Goal: Information Seeking & Learning: Learn about a topic

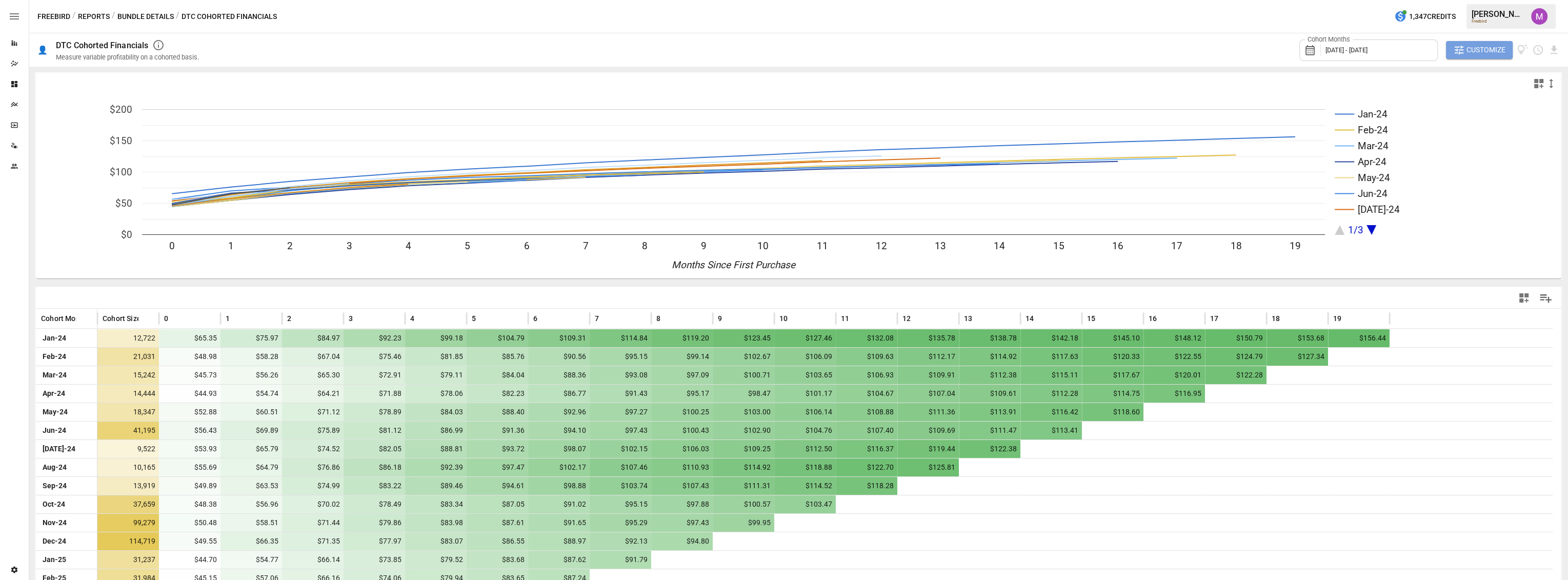
click at [1469, 53] on span "Customize" at bounding box center [1486, 50] width 39 height 13
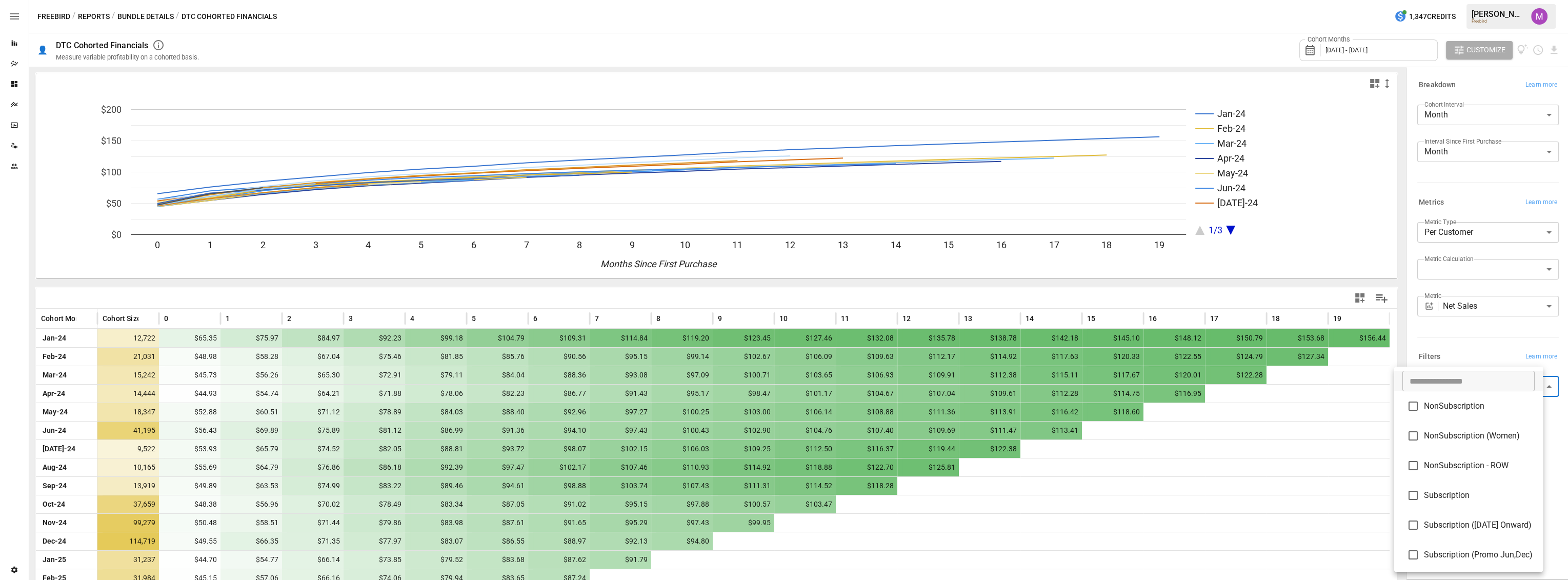
click at [1473, 0] on body "Reports Dazzler Studio Dashboards Plans SmartModel ™ Data Sources Team Settings…" at bounding box center [784, 0] width 1568 height 0
click at [1472, 353] on div at bounding box center [784, 290] width 1568 height 580
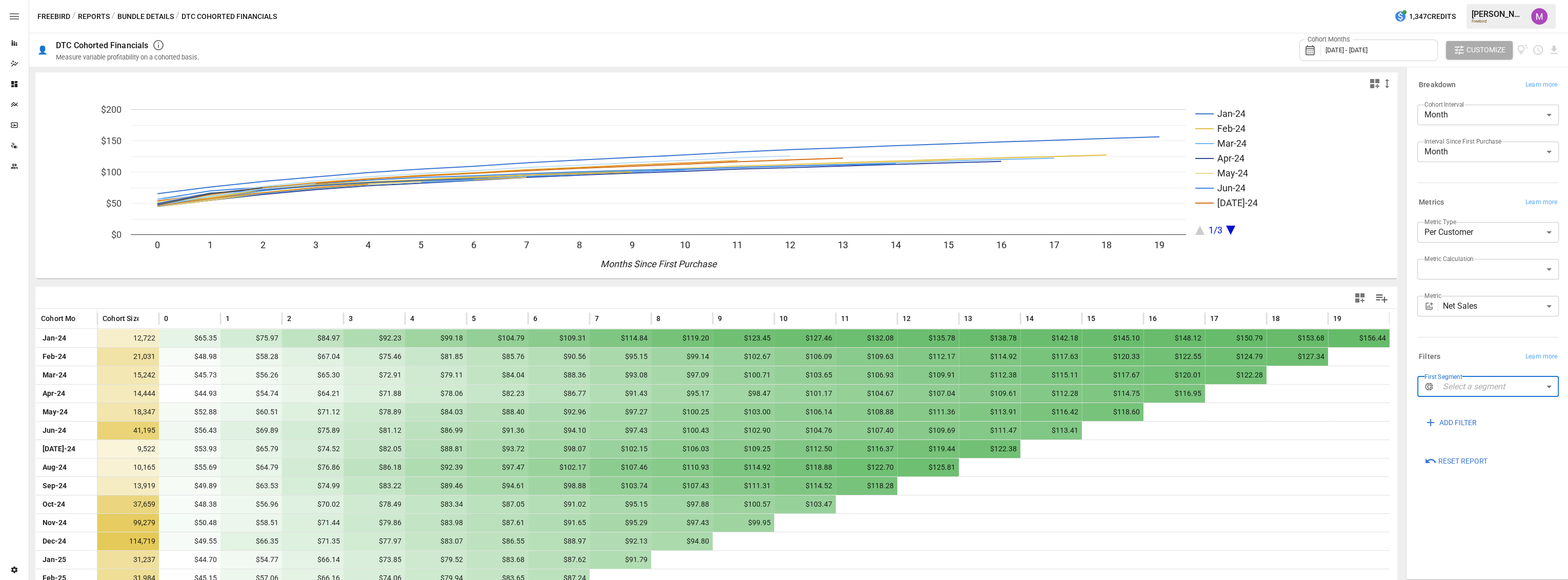
click at [1491, 0] on body "Reports Dazzler Studio Dashboards Plans SmartModel ™ Data Sources Team Settings…" at bounding box center [784, 0] width 1568 height 0
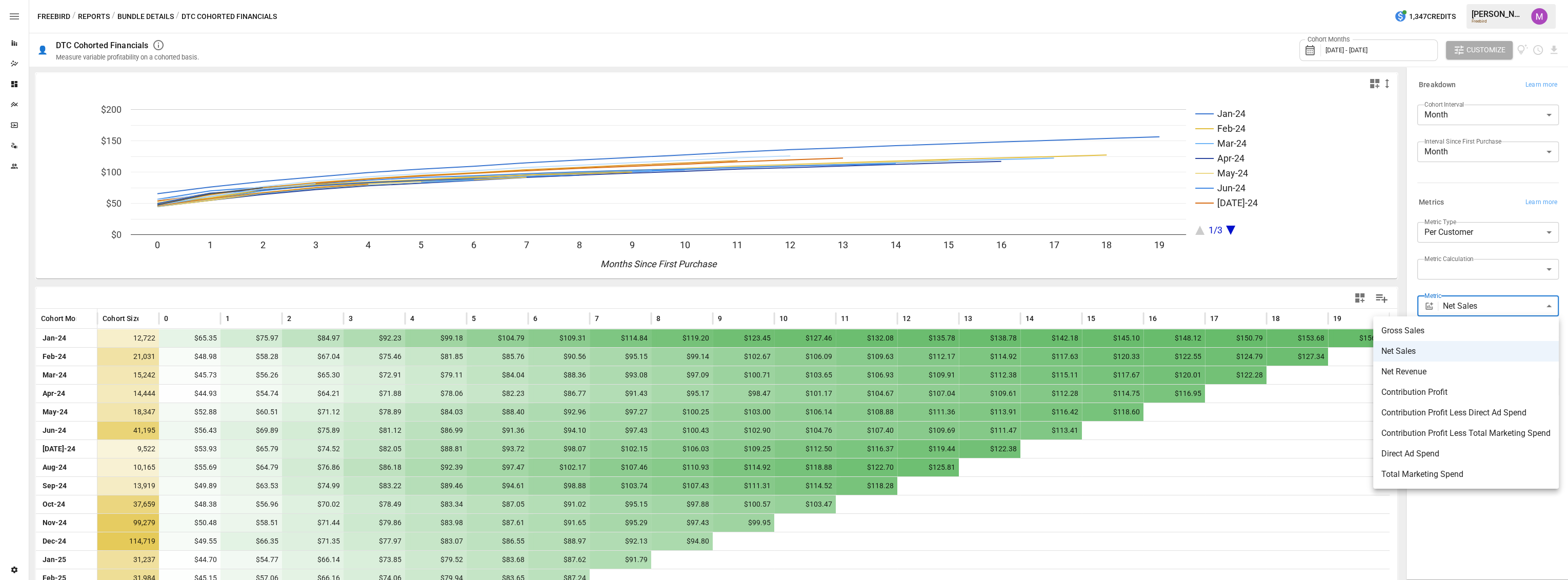
click at [1488, 393] on span "Contribution Profit" at bounding box center [1466, 392] width 170 height 12
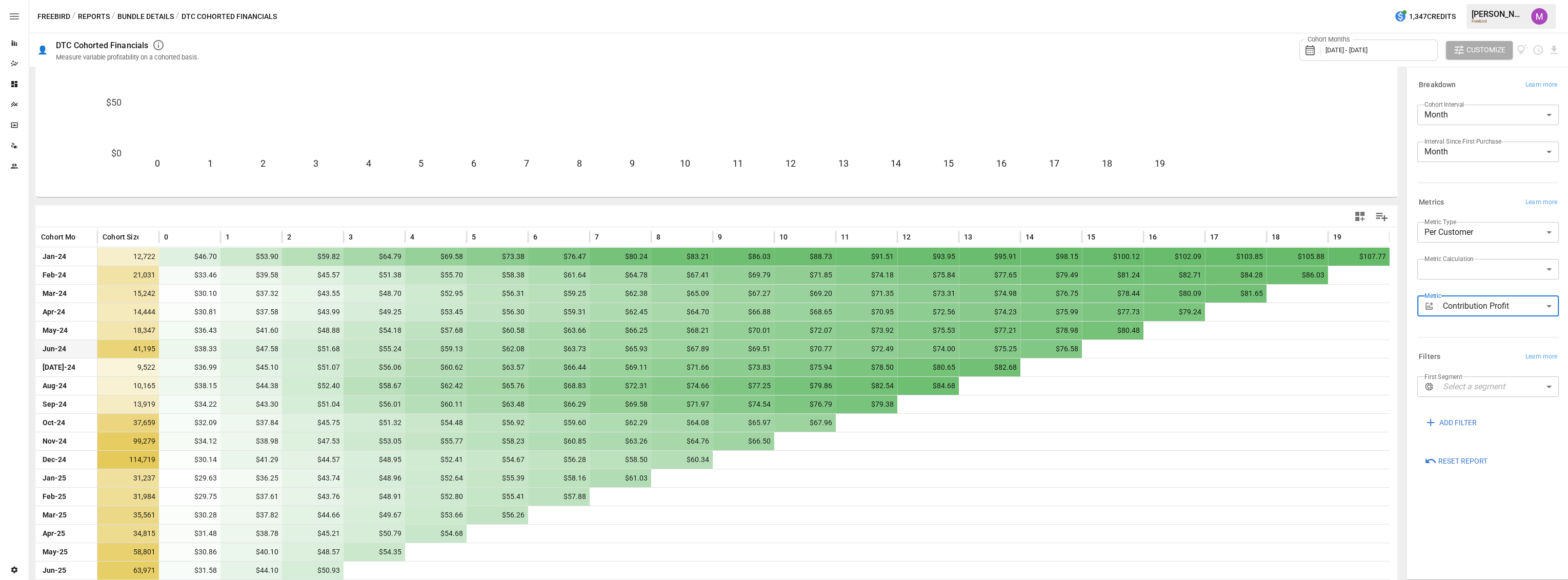
scroll to position [96, 0]
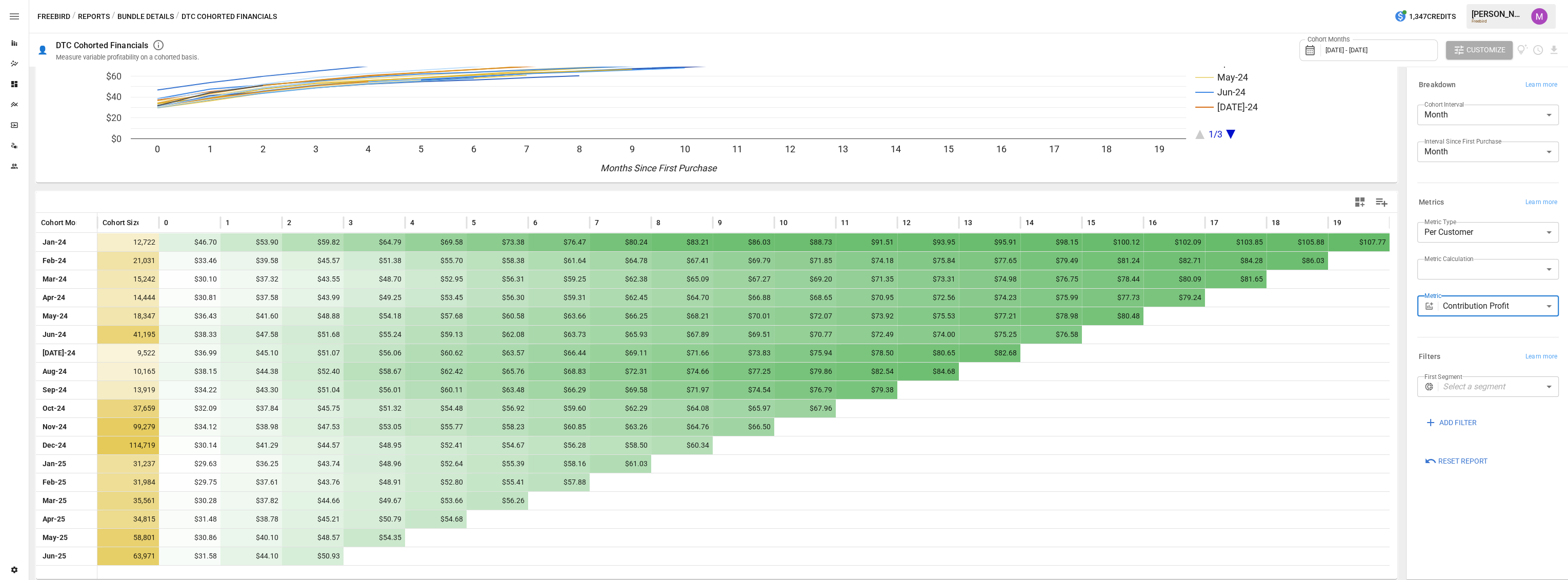
click at [1368, 41] on div "Cohort Months [DATE] - [DATE]" at bounding box center [1368, 50] width 138 height 22
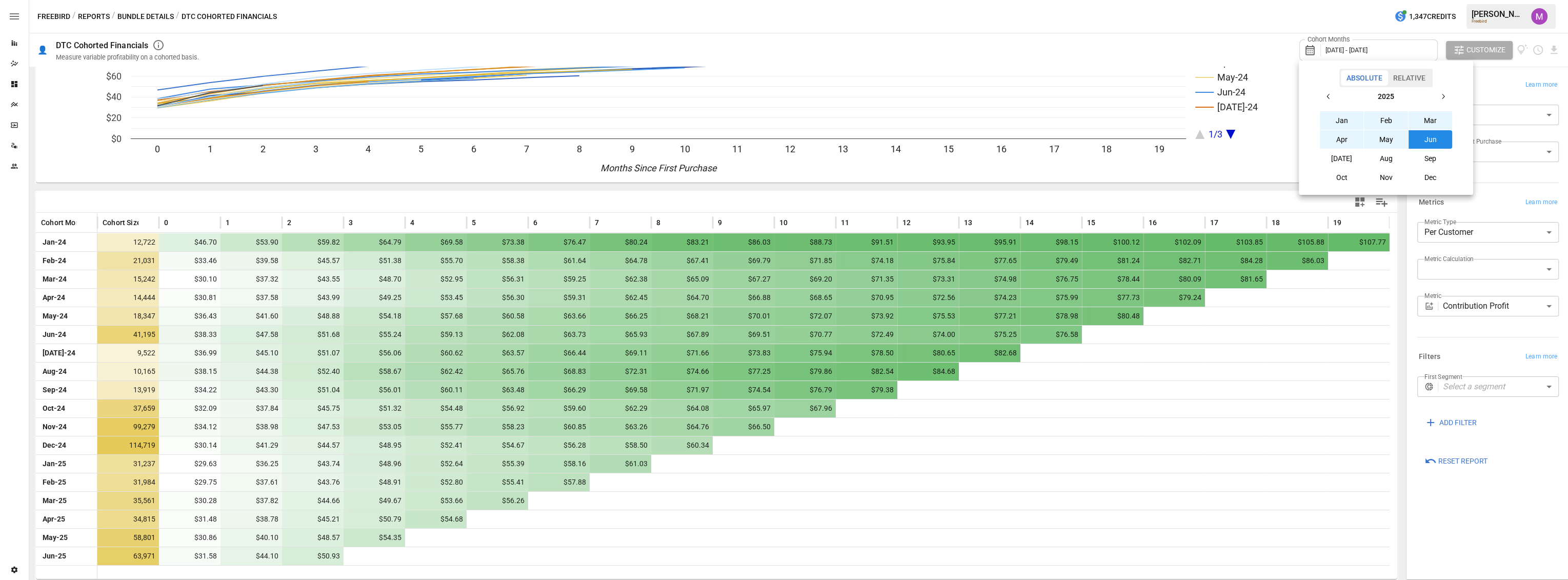
click at [1323, 97] on button "button" at bounding box center [1328, 96] width 19 height 19
click at [1343, 126] on button "Jan" at bounding box center [1342, 120] width 44 height 19
click at [1447, 95] on button "button" at bounding box center [1442, 96] width 19 height 19
click at [1390, 159] on button "Aug" at bounding box center [1386, 158] width 44 height 19
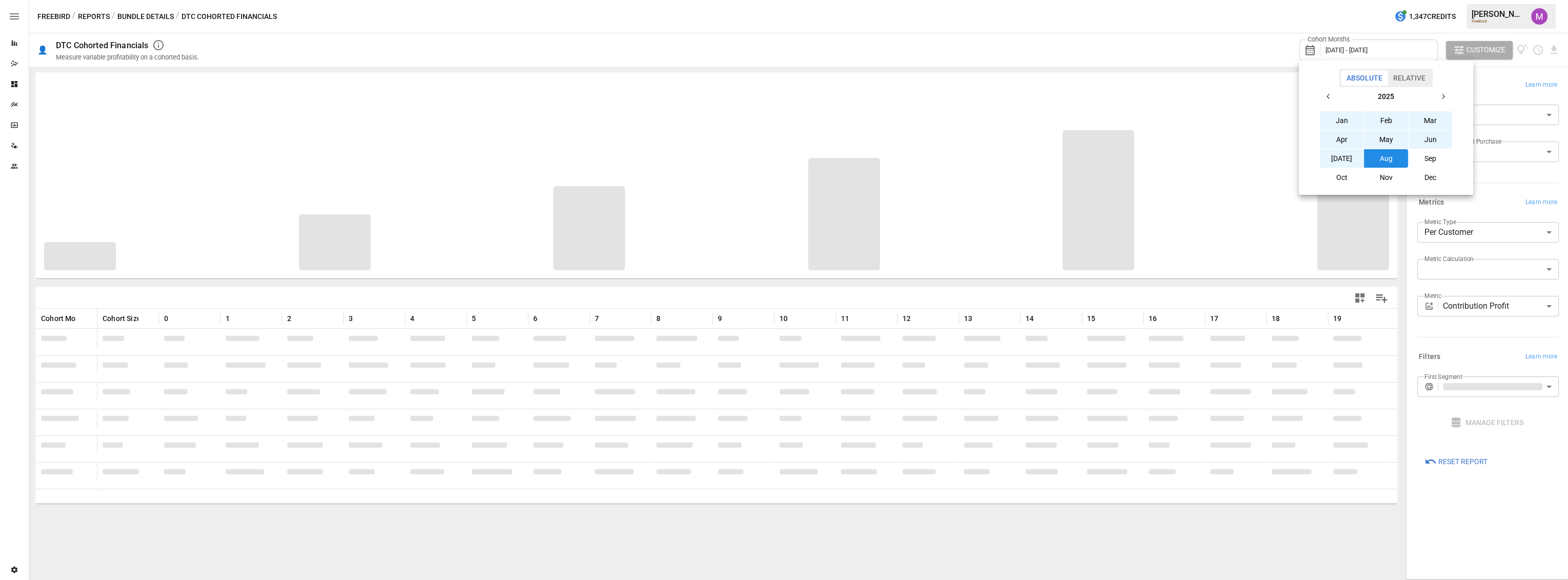
click at [1222, 292] on div at bounding box center [784, 290] width 1568 height 580
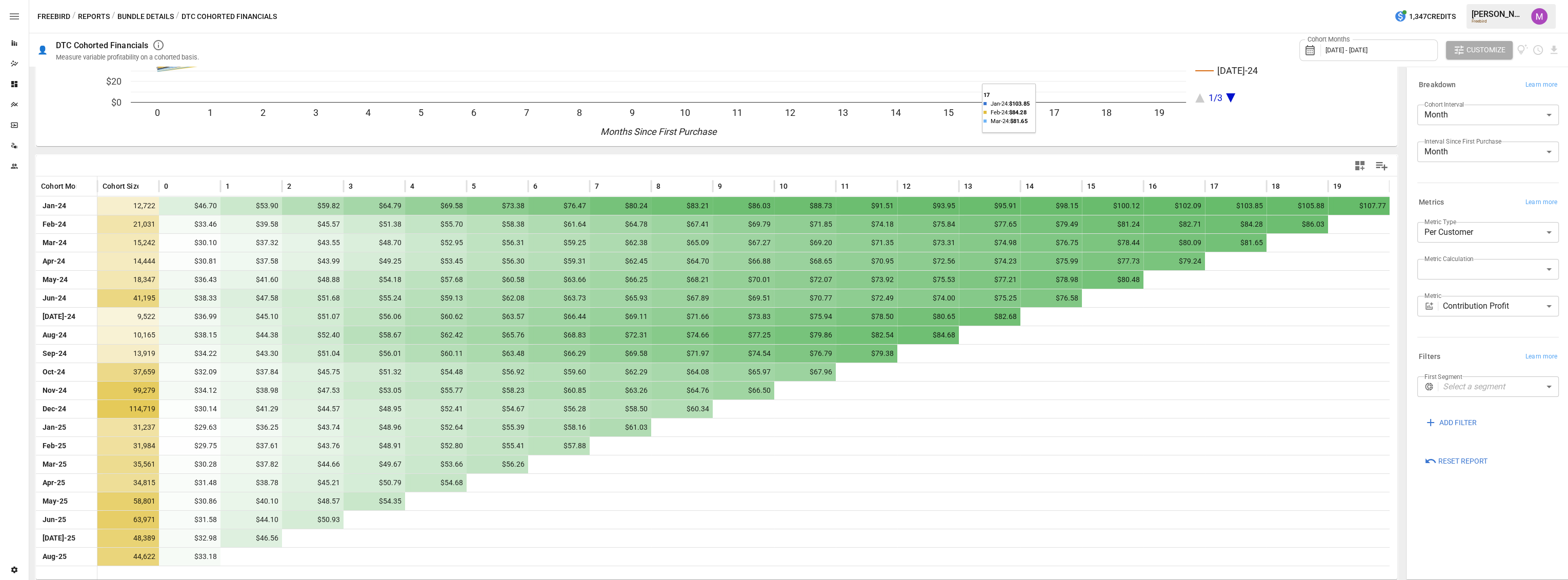
scroll to position [132, 0]
click at [1489, 0] on body "Reports Dazzler Studio Dashboards Plans SmartModel ™ Data Sources Team Settings…" at bounding box center [784, 0] width 1568 height 0
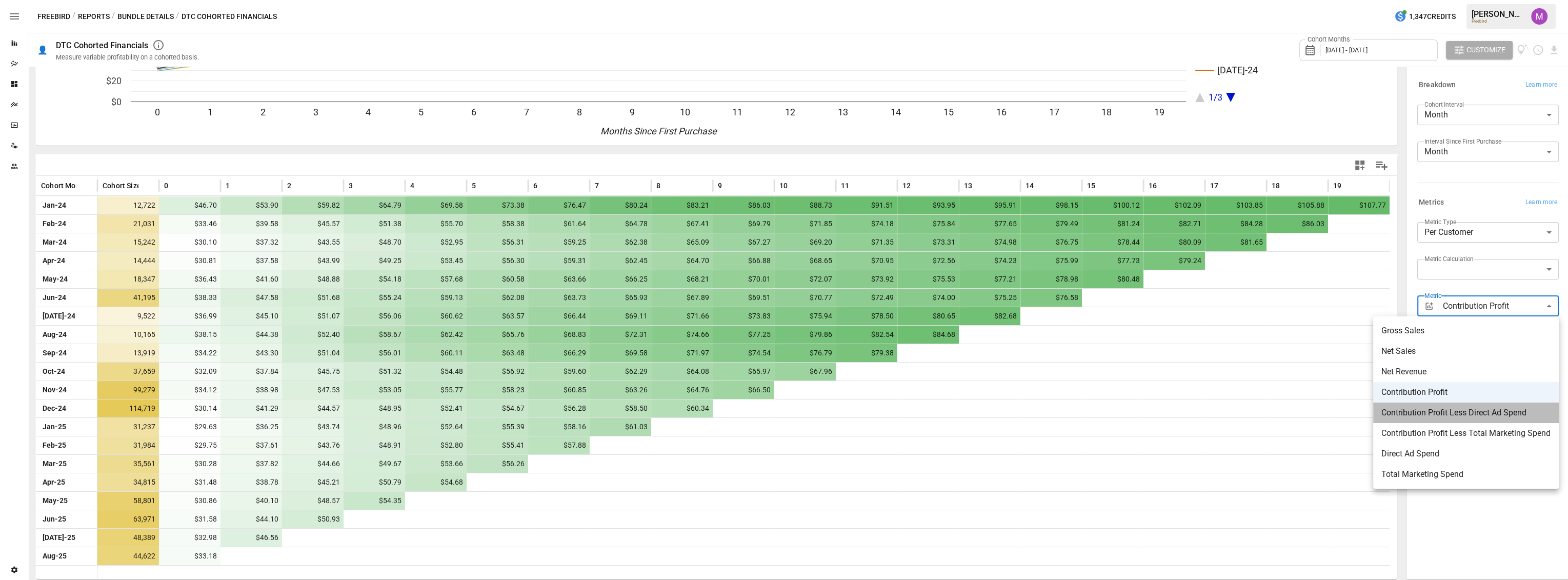
click at [1481, 416] on span "Contribution Profit Less Direct Ad Spend" at bounding box center [1466, 413] width 170 height 12
type input "**********"
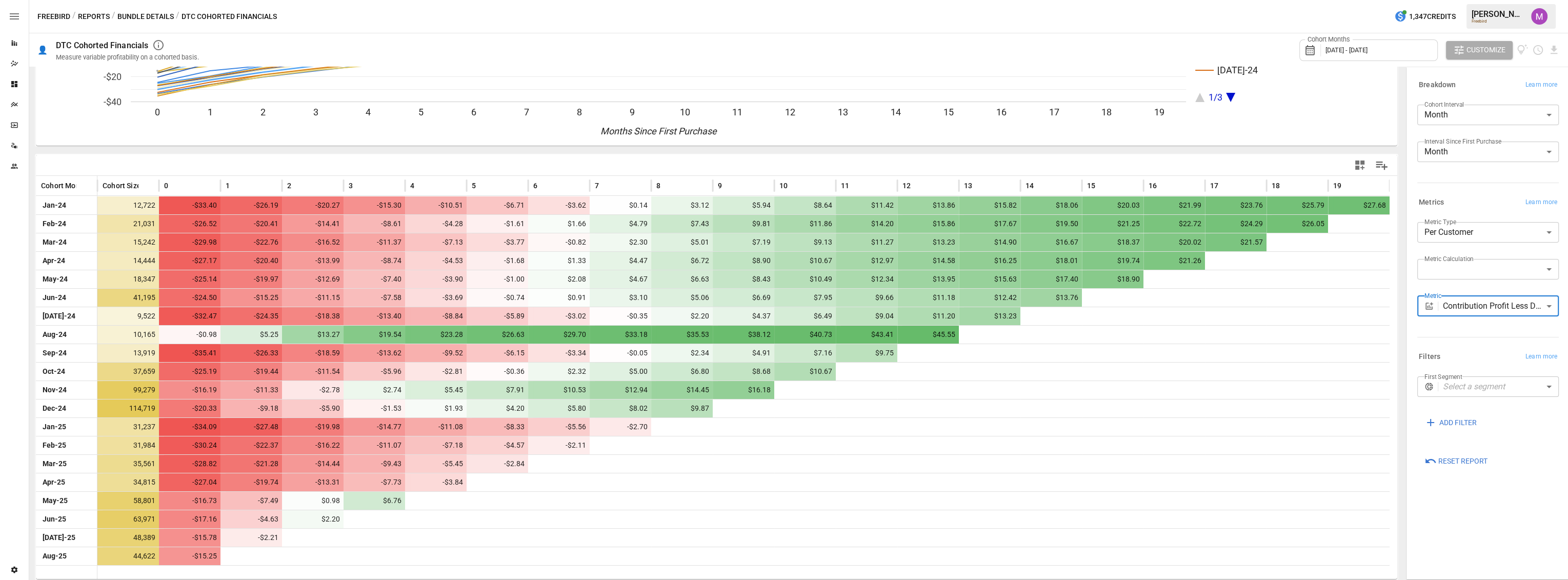
click at [123, 15] on button "Bundle Details" at bounding box center [145, 17] width 57 height 13
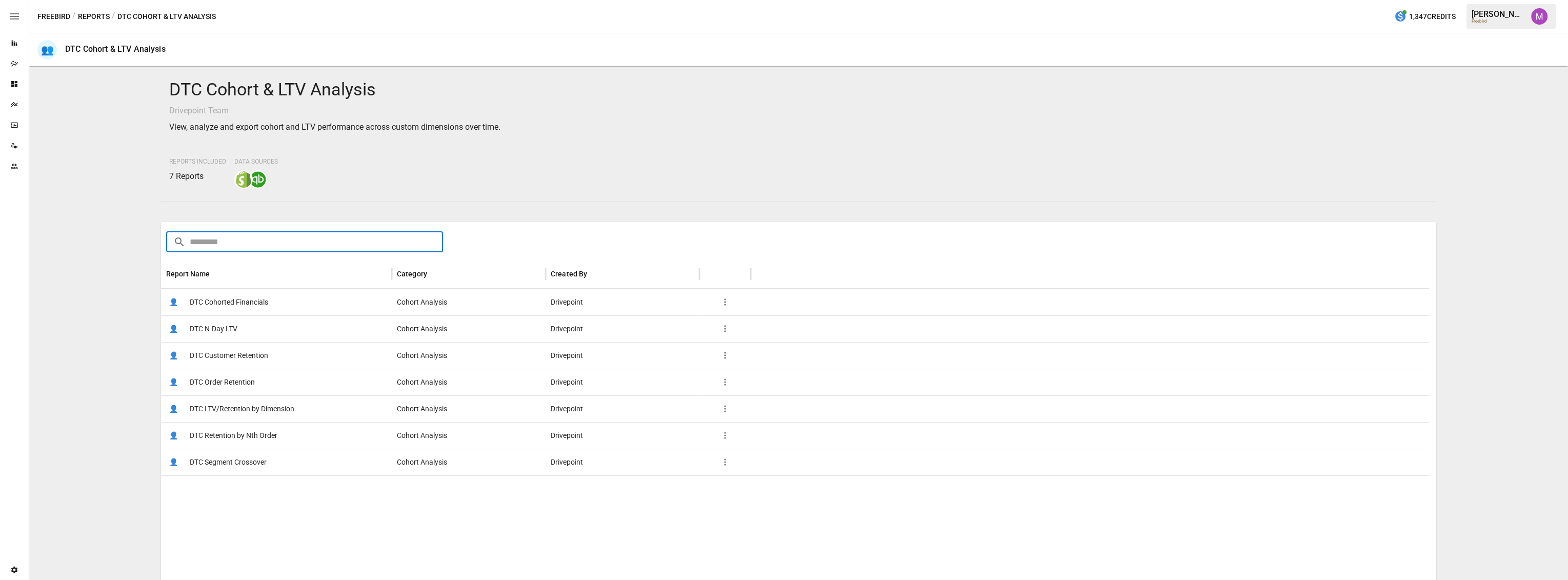
click at [299, 250] on input "text" at bounding box center [317, 242] width 254 height 20
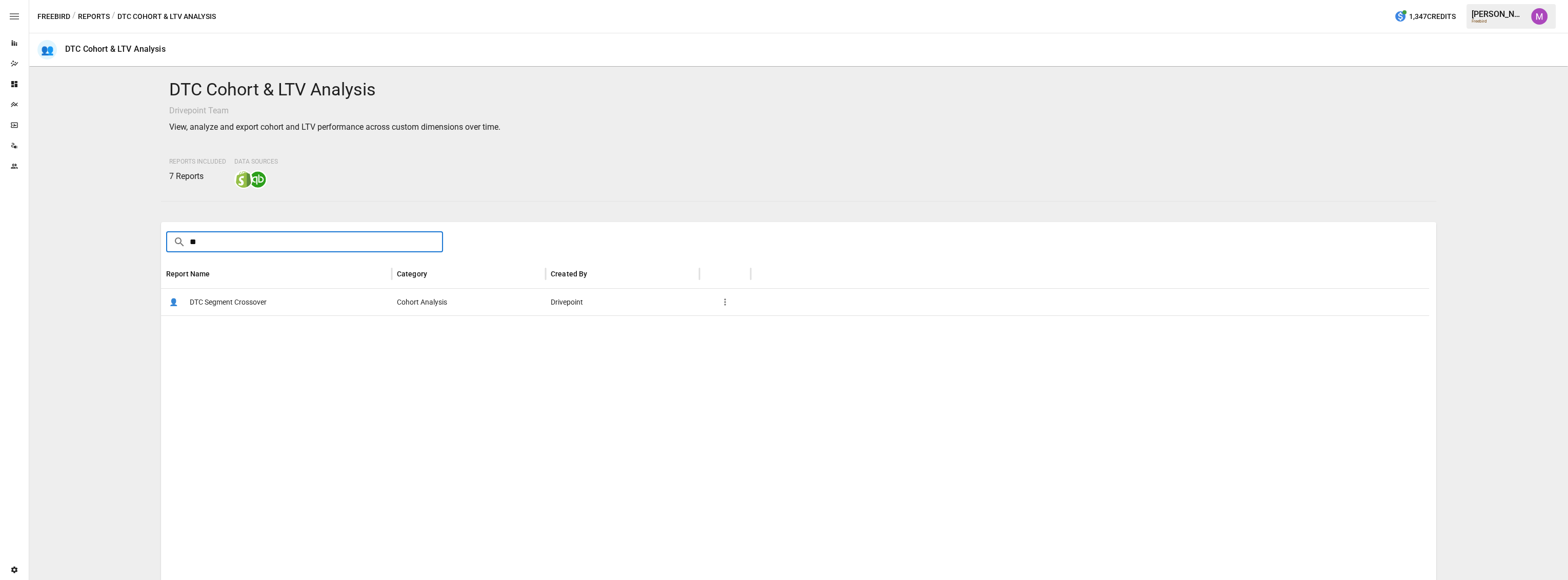
type input "**"
click at [90, 19] on button "Reports" at bounding box center [94, 17] width 31 height 13
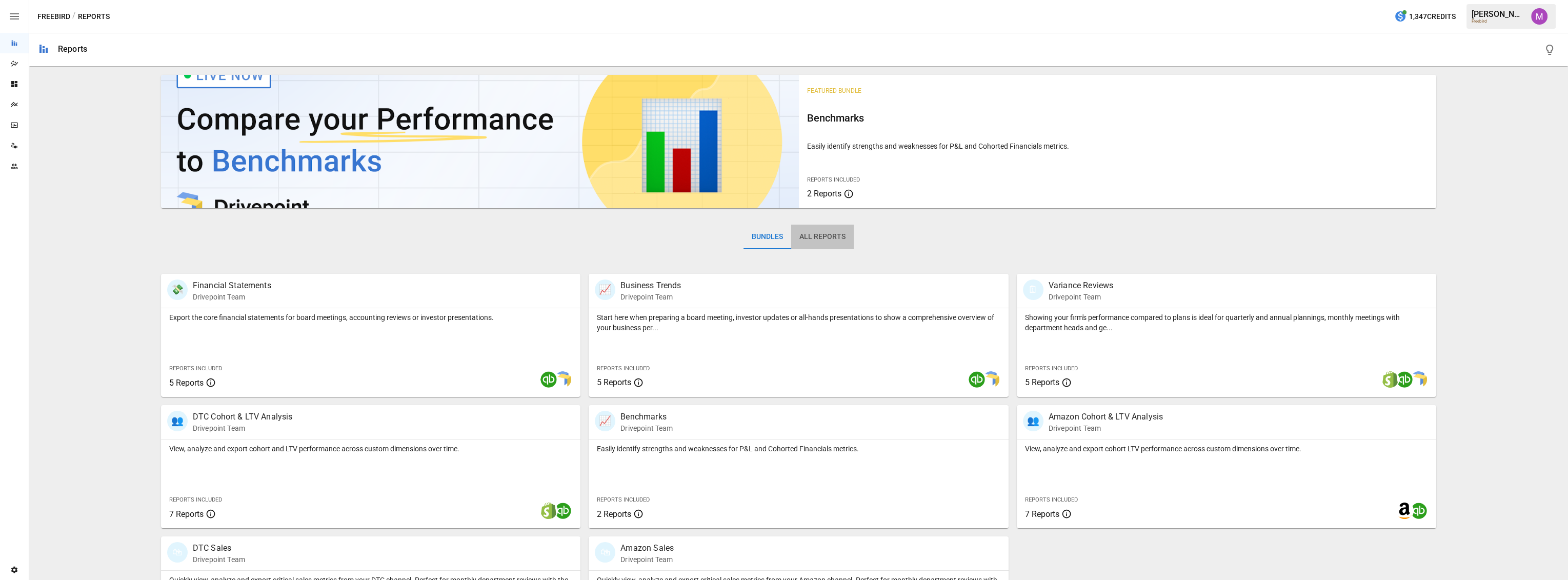
click at [800, 240] on button "All Reports" at bounding box center [822, 237] width 62 height 24
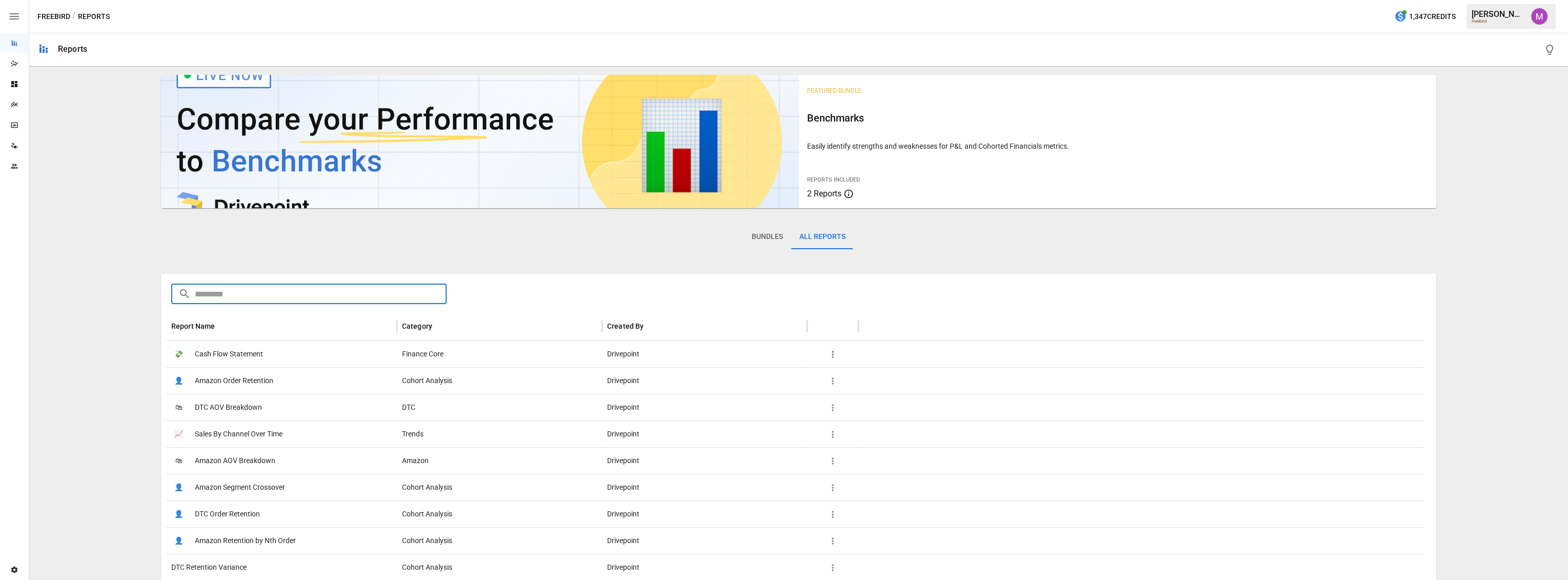
click at [300, 299] on input "text" at bounding box center [321, 293] width 252 height 20
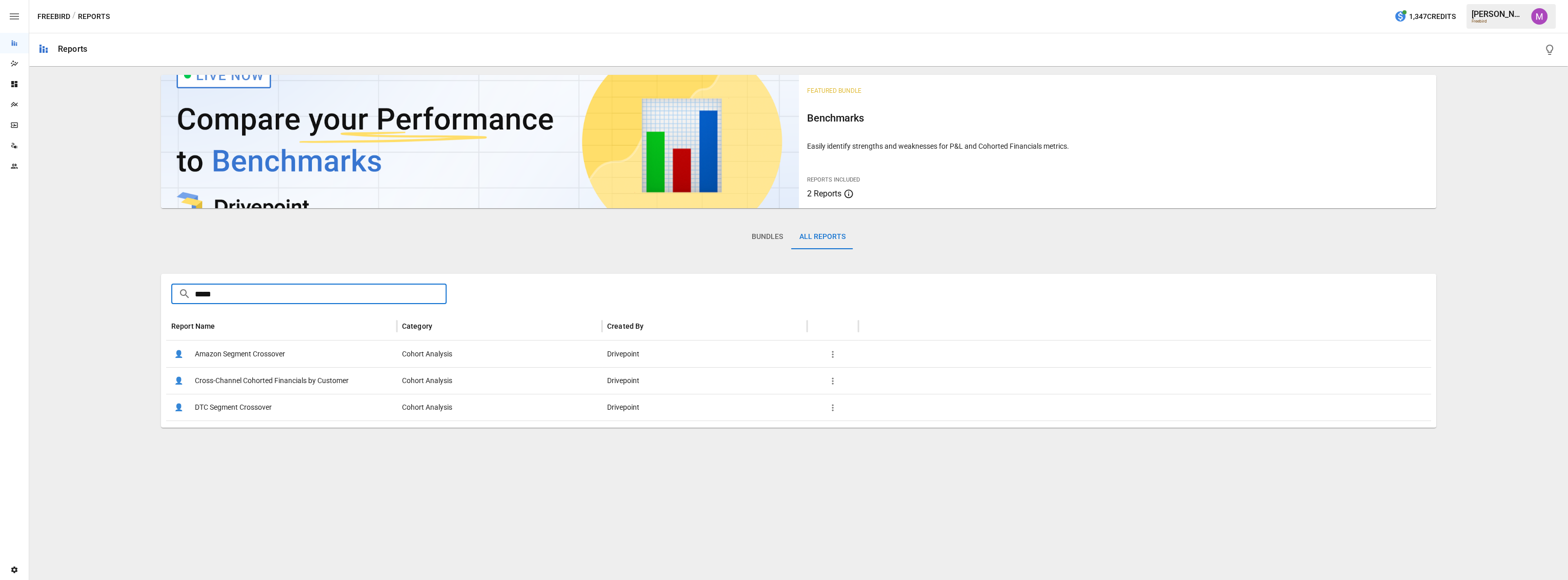
type input "*****"
click at [291, 377] on span "Cross-Channel Cohorted Financials by Customer" at bounding box center [271, 380] width 154 height 26
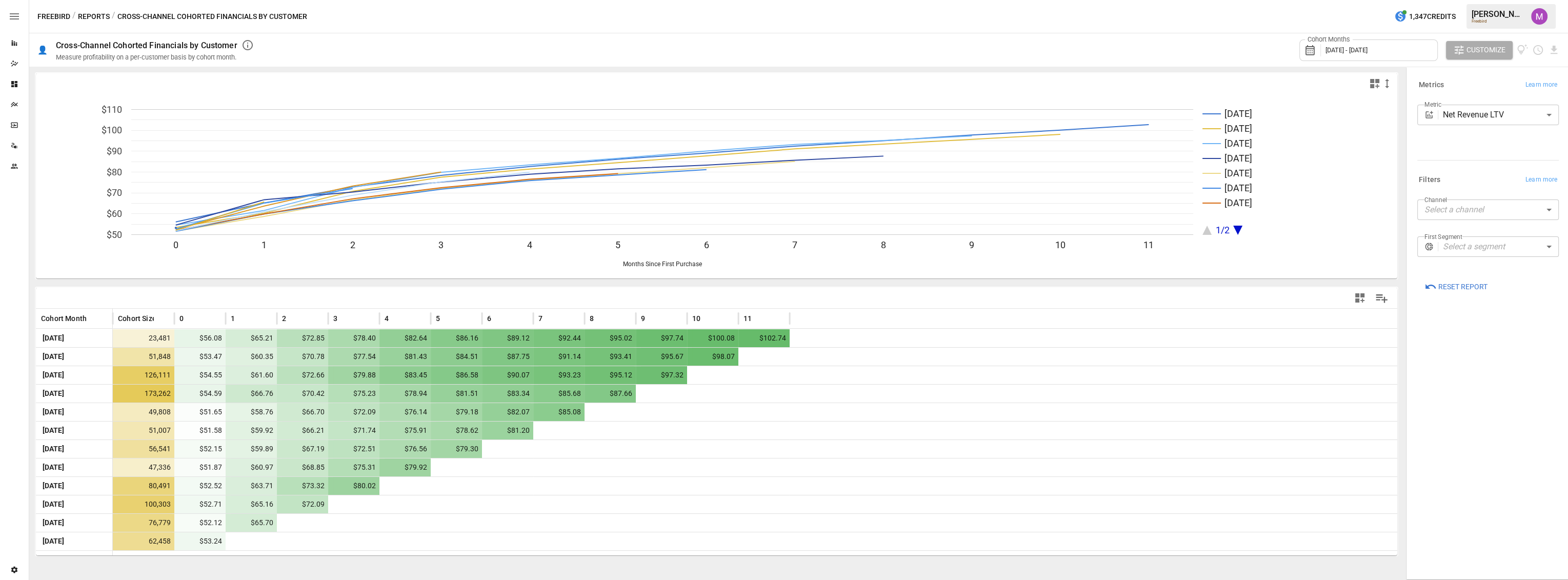
click at [1389, 56] on div "Cohort Months [DATE] - [DATE]" at bounding box center [1368, 50] width 138 height 22
click at [1333, 95] on button "button" at bounding box center [1328, 96] width 19 height 19
click at [1352, 126] on button "Jan" at bounding box center [1342, 120] width 44 height 19
click at [1444, 96] on icon "button" at bounding box center [1443, 96] width 8 height 8
click at [1381, 163] on button "Aug" at bounding box center [1386, 158] width 44 height 19
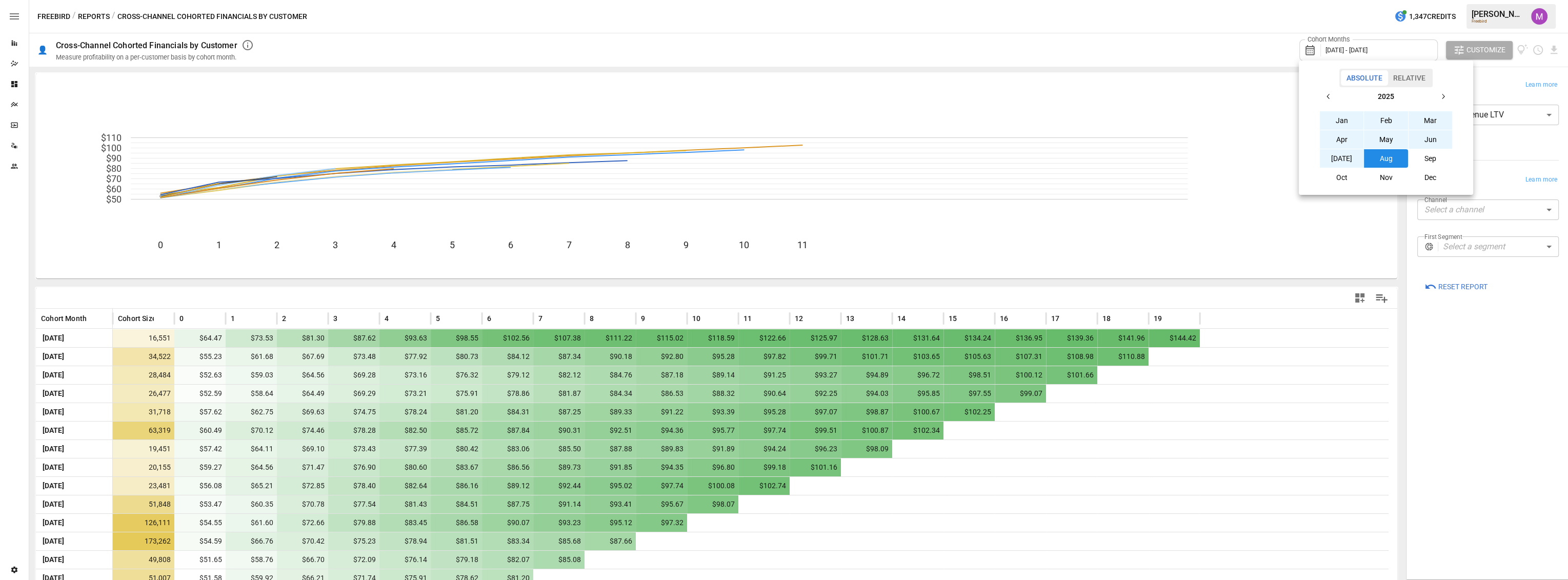
click at [1100, 284] on div at bounding box center [784, 290] width 1568 height 580
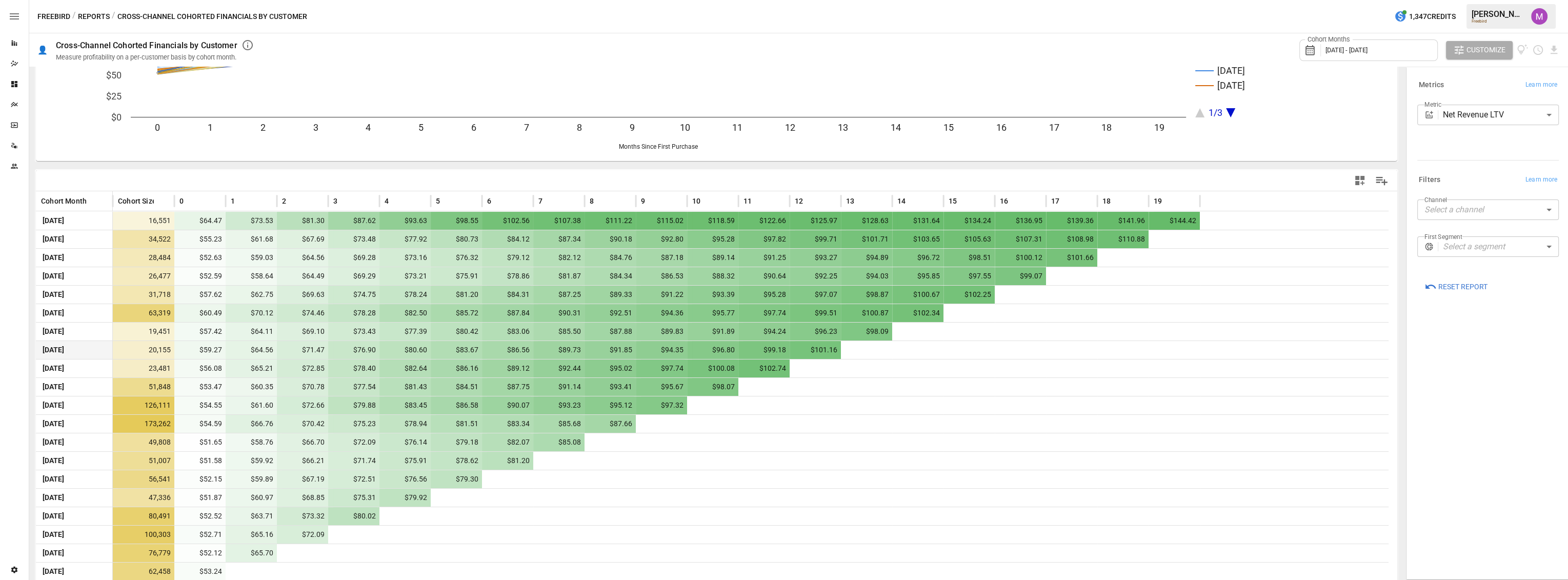
scroll to position [124, 0]
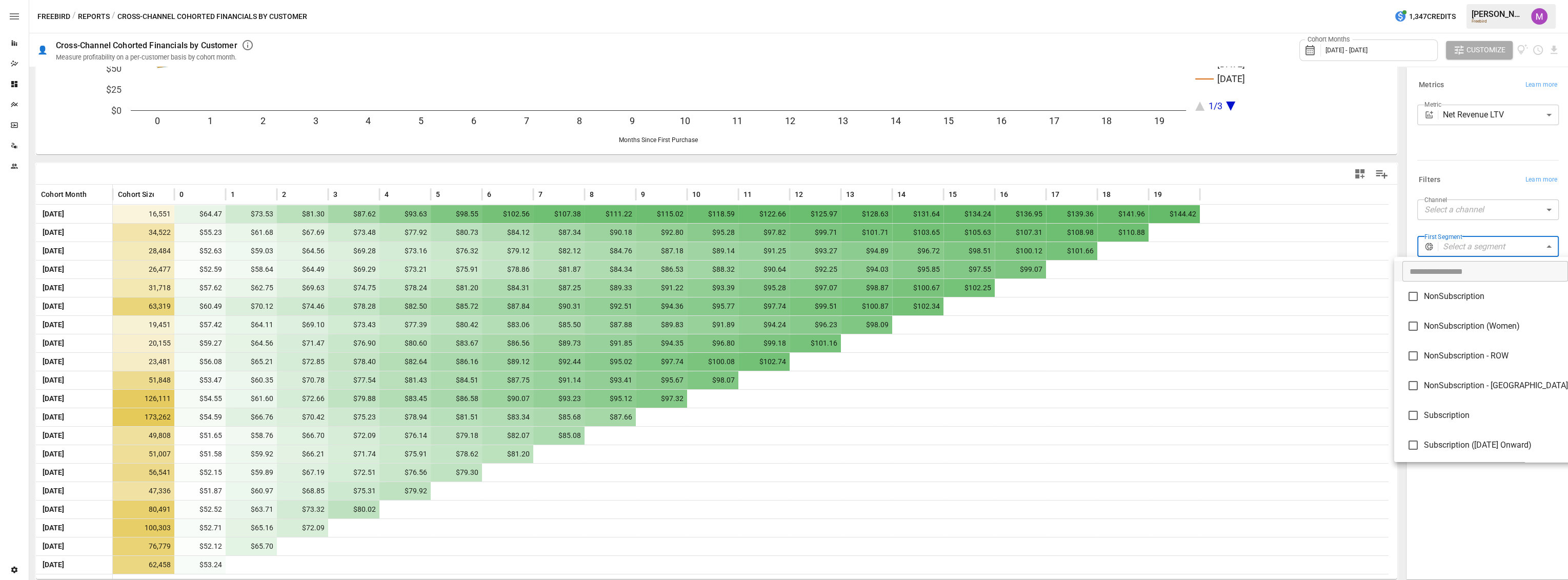
click at [1463, 0] on body "Reports Dazzler Studio Dashboards Plans SmartModel ™ Data Sources Team Settings…" at bounding box center [784, 0] width 1568 height 0
click at [1455, 110] on div at bounding box center [784, 290] width 1568 height 580
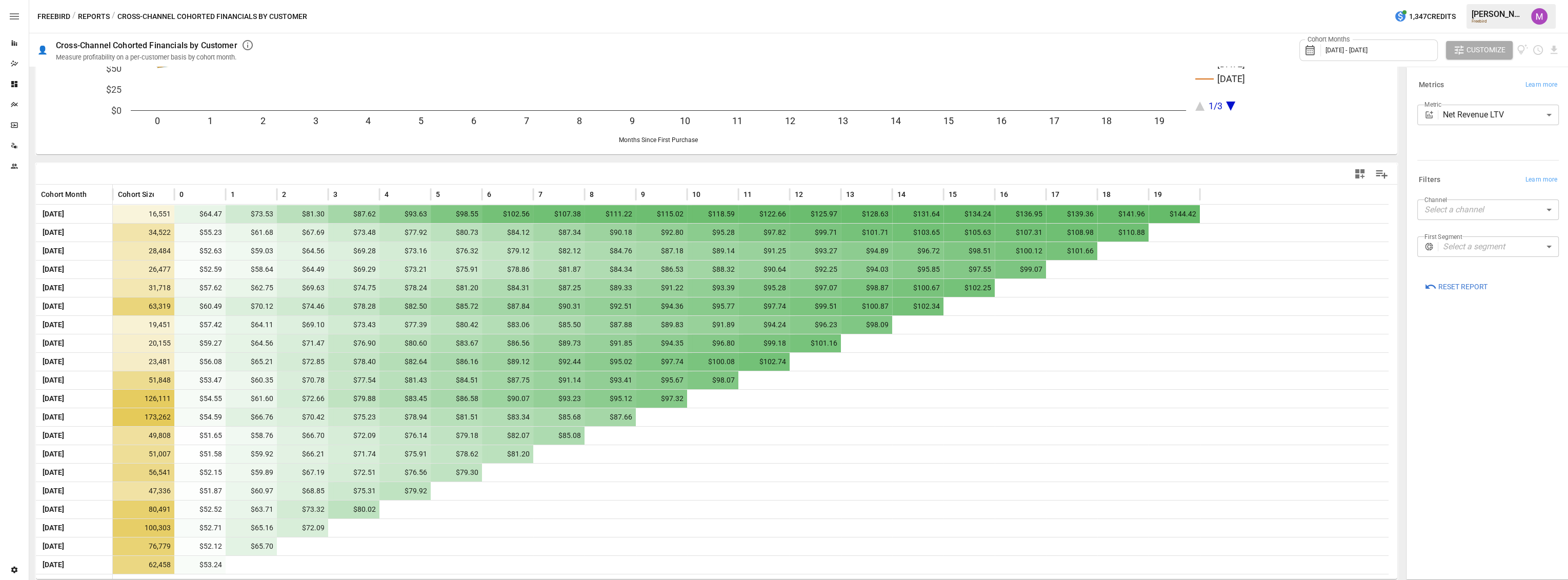
click at [1477, 0] on body "Reports Dazzler Studio Dashboards Plans SmartModel ™ Data Sources Team Settings…" at bounding box center [784, 0] width 1568 height 0
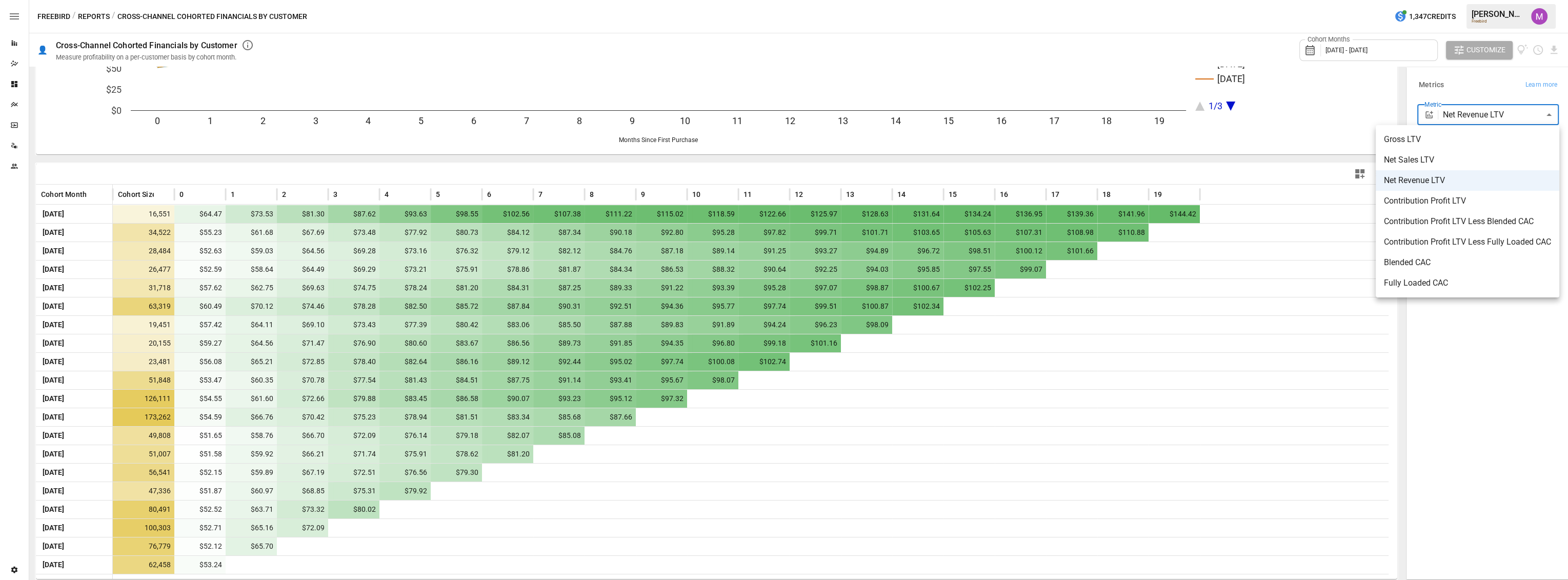
click at [1482, 227] on span "Contribution Profit LTV Less Blended CAC" at bounding box center [1467, 221] width 167 height 12
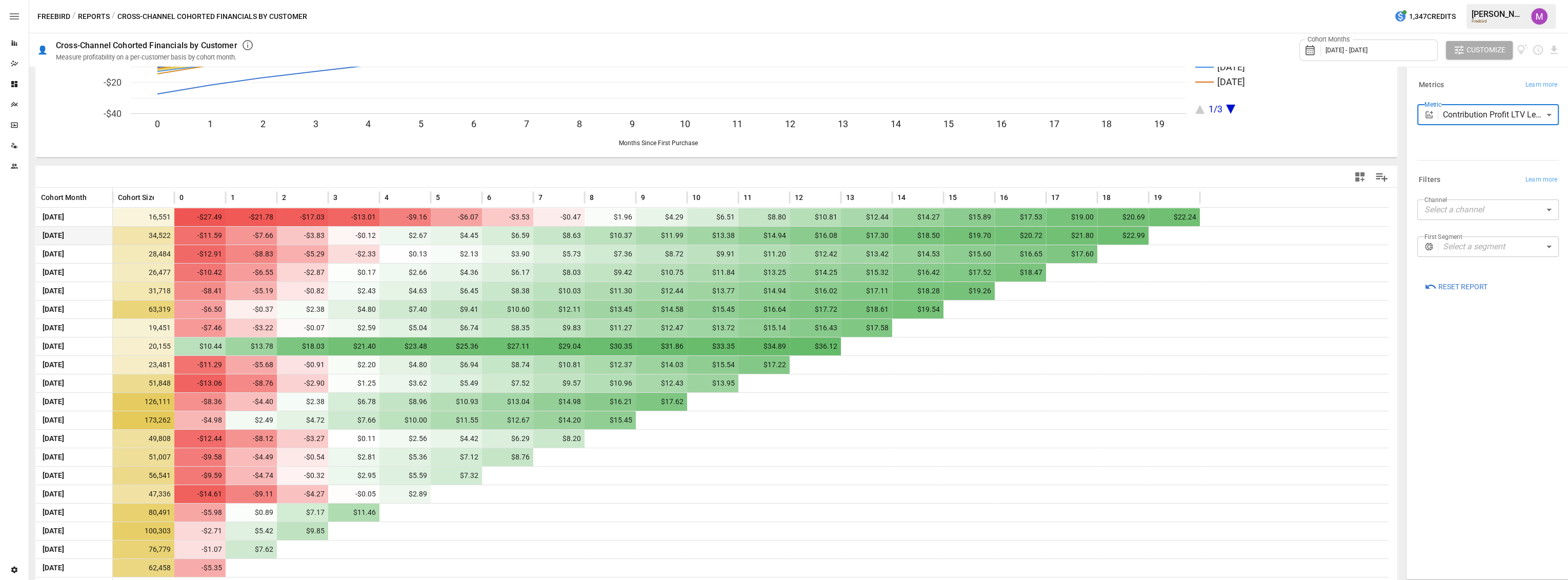
scroll to position [124, 0]
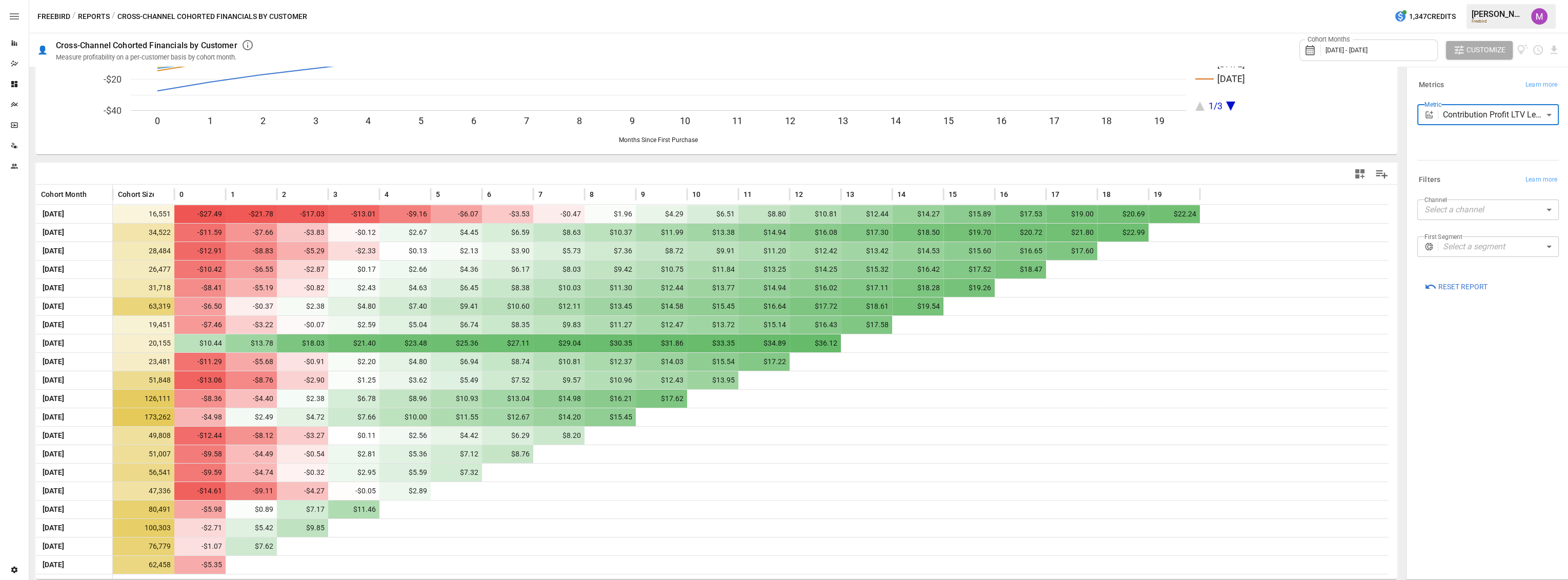
click at [1478, 0] on body "Reports Dazzler Studio Dashboards Plans SmartModel ™ Data Sources Team Settings…" at bounding box center [784, 0] width 1568 height 0
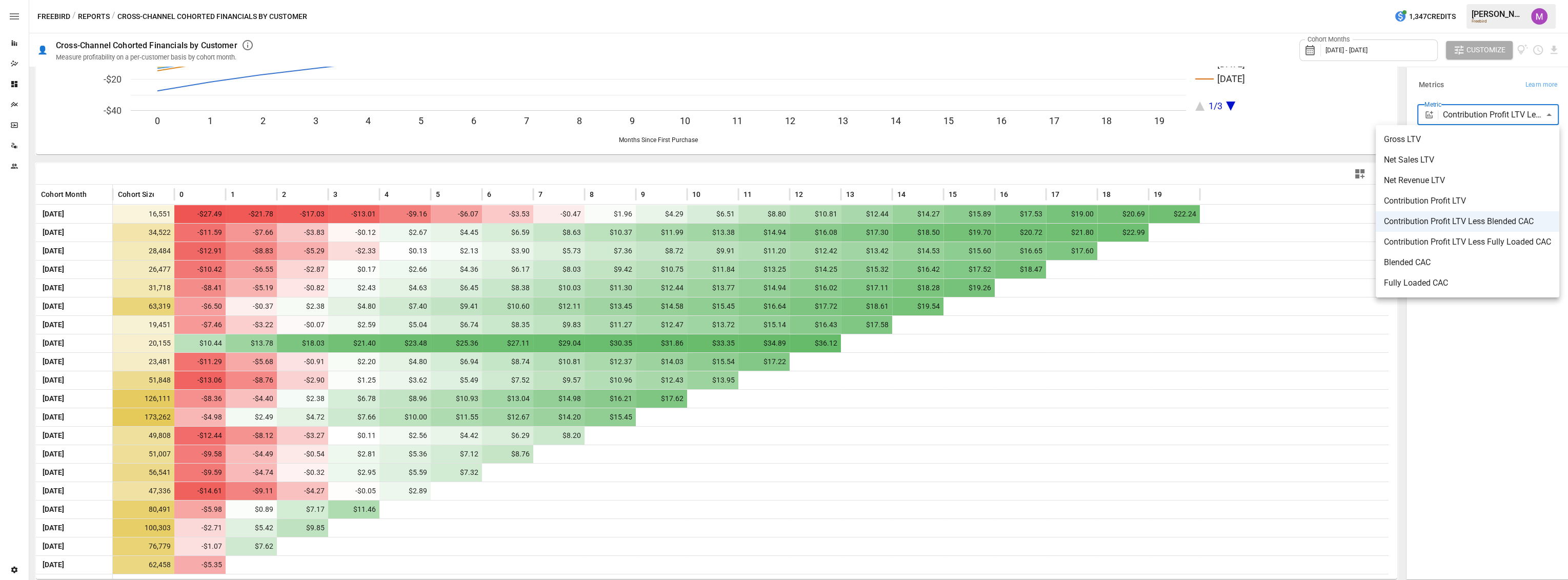
click at [1487, 243] on span "Contribution Profit LTV Less Fully Loaded CAC" at bounding box center [1467, 242] width 167 height 12
type input "**********"
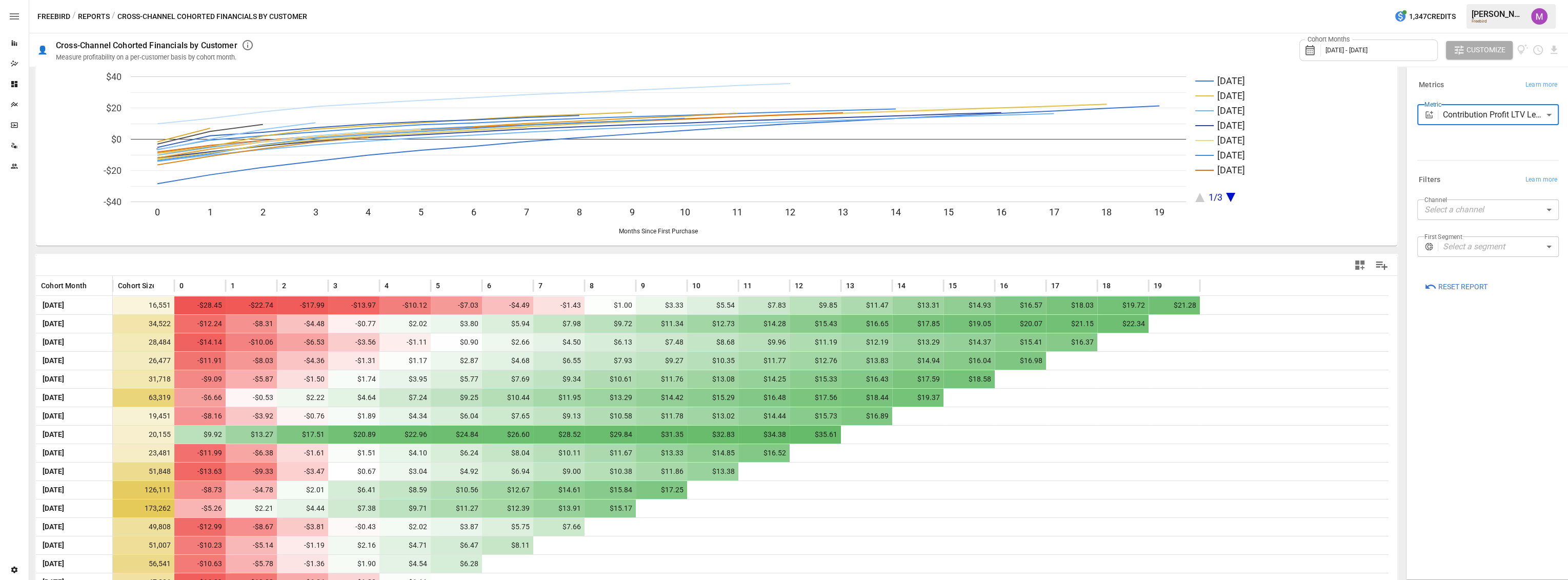
scroll to position [124, 0]
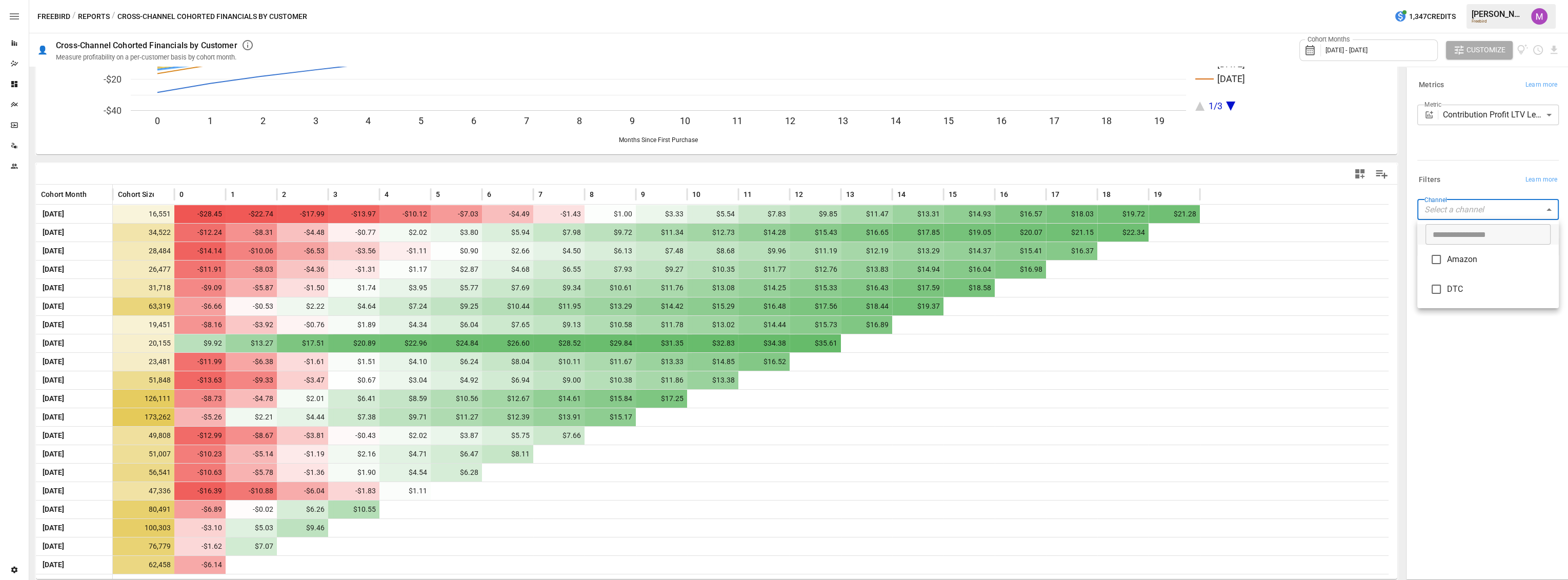
click at [1462, 0] on body "Reports Dazzler Studio Dashboards Plans SmartModel ™ Data Sources Team Settings…" at bounding box center [784, 0] width 1568 height 0
click at [1465, 262] on span "Amazon" at bounding box center [1499, 259] width 103 height 12
click at [1452, 298] on li "DTC" at bounding box center [1487, 289] width 141 height 30
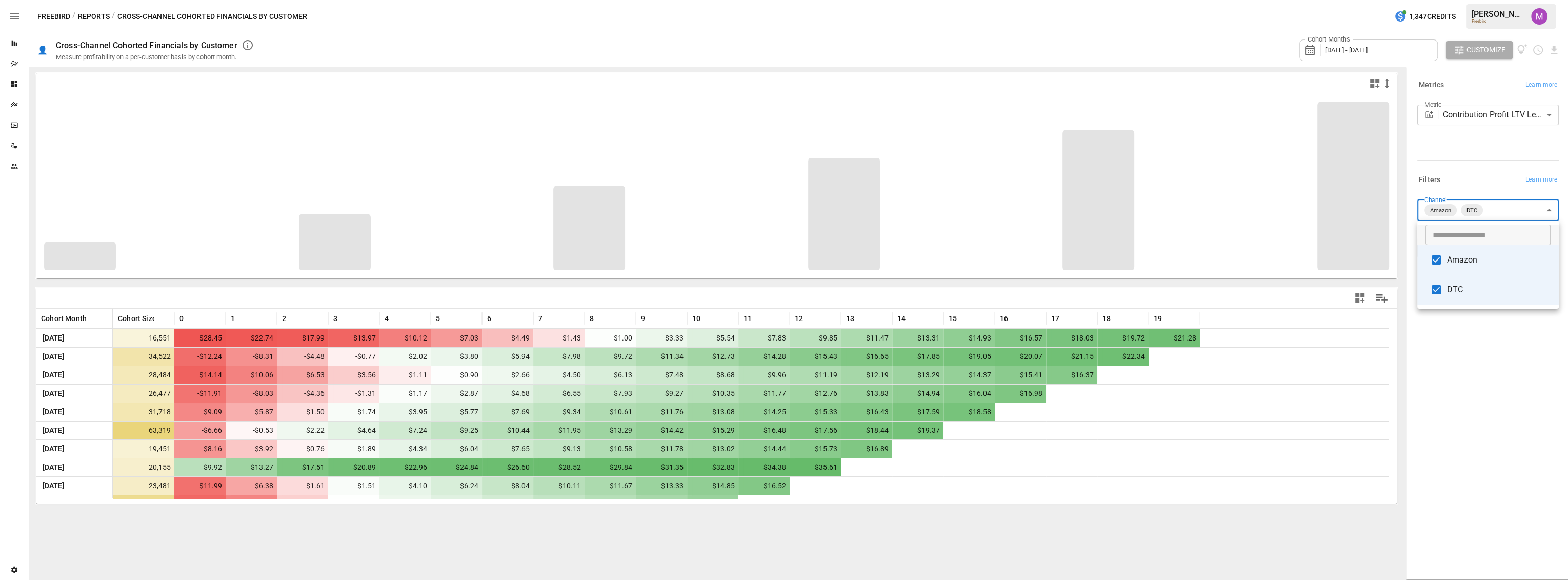
type input "**********"
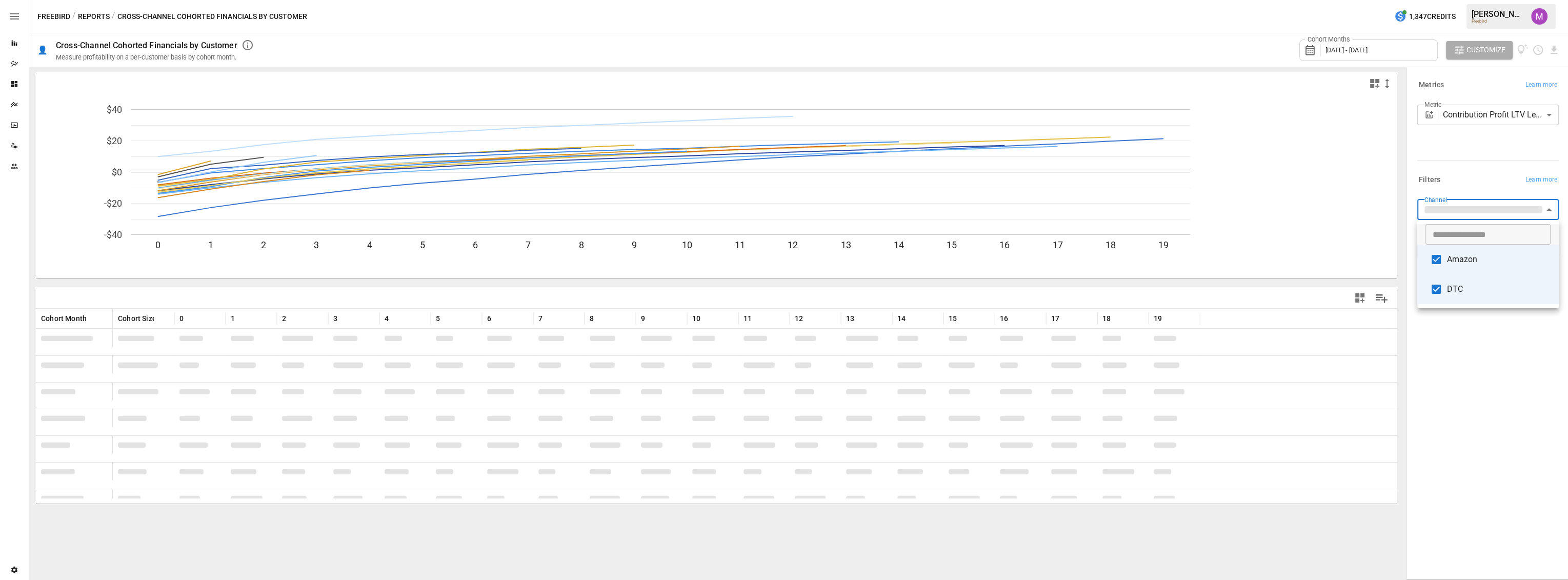
click at [1460, 398] on div at bounding box center [784, 290] width 1568 height 580
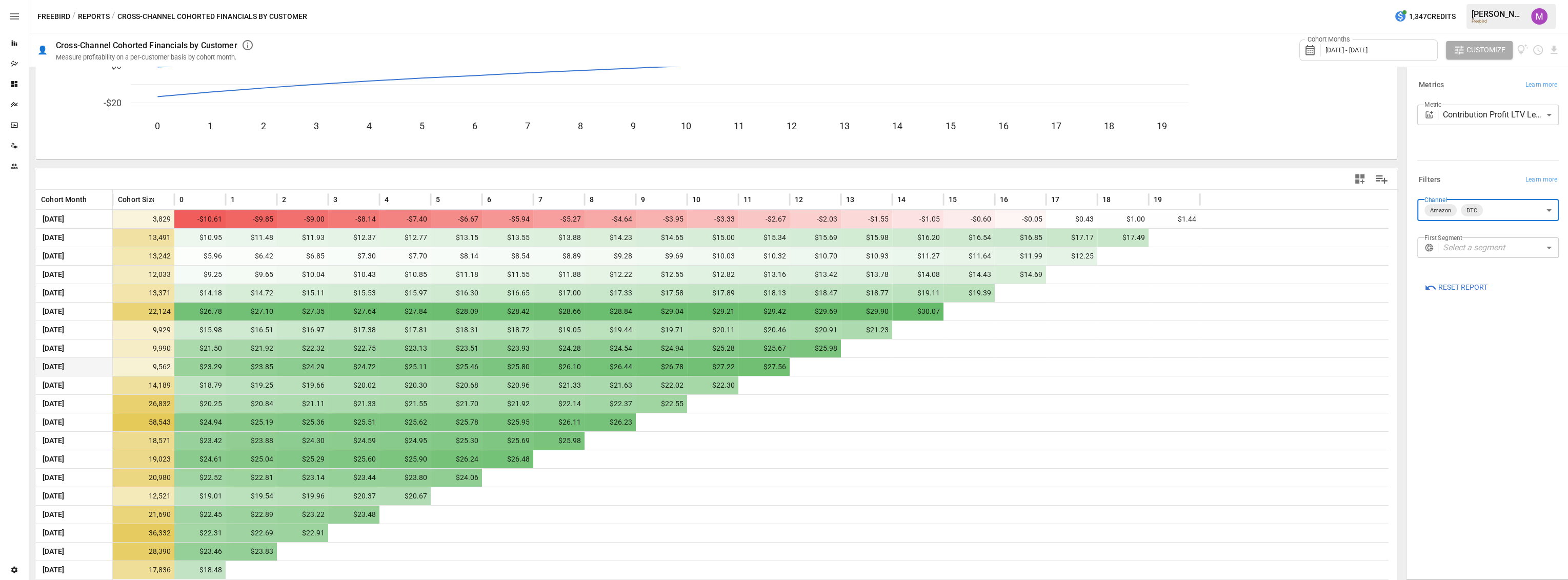
scroll to position [124, 0]
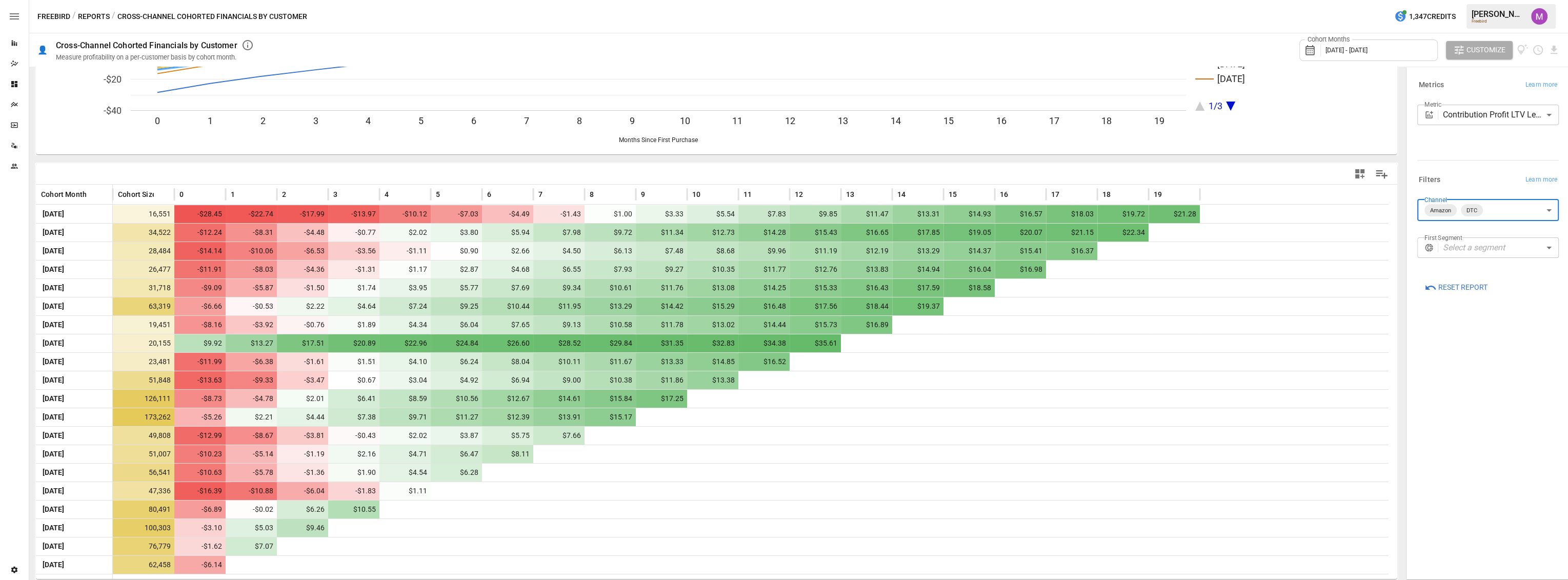
click at [1509, 0] on body "Reports Dazzler Studio Dashboards Plans SmartModel ™ Data Sources Team Settings…" at bounding box center [784, 0] width 1568 height 0
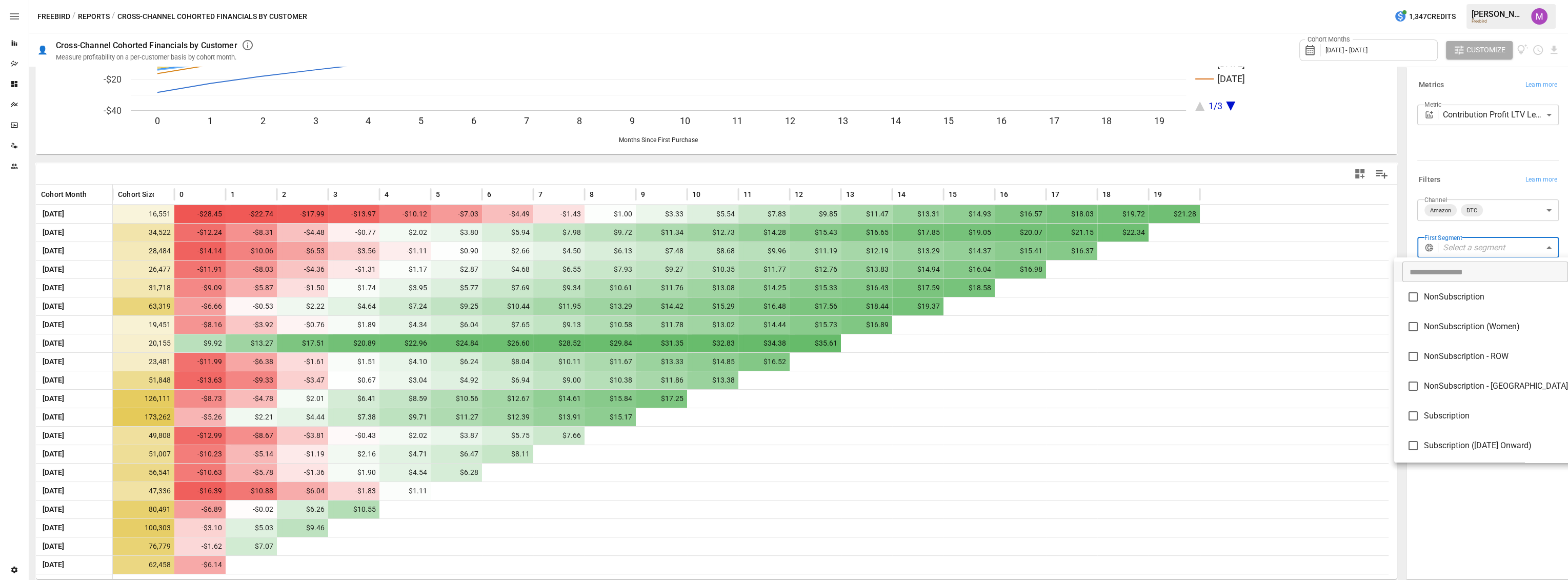
click at [1469, 124] on div at bounding box center [784, 290] width 1568 height 580
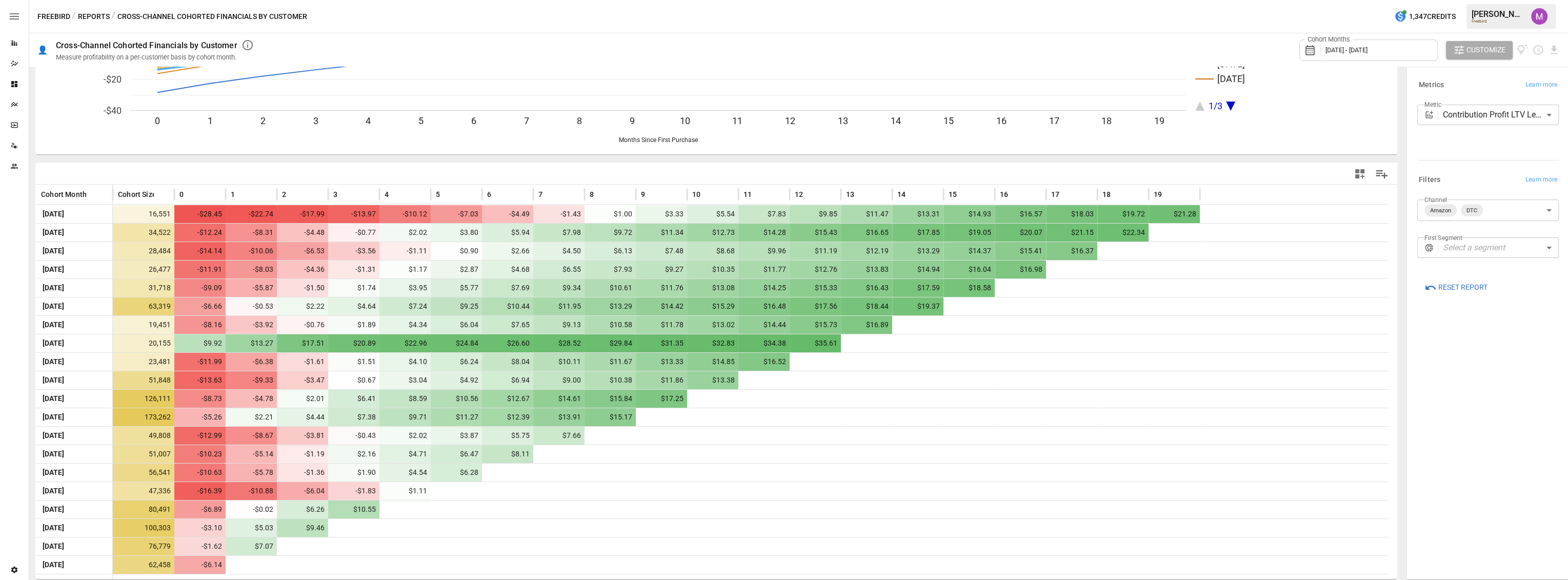
click at [1469, 0] on body "Reports Dazzler Studio Dashboards Plans SmartModel ™ Data Sources Team Settings…" at bounding box center [784, 0] width 1568 height 0
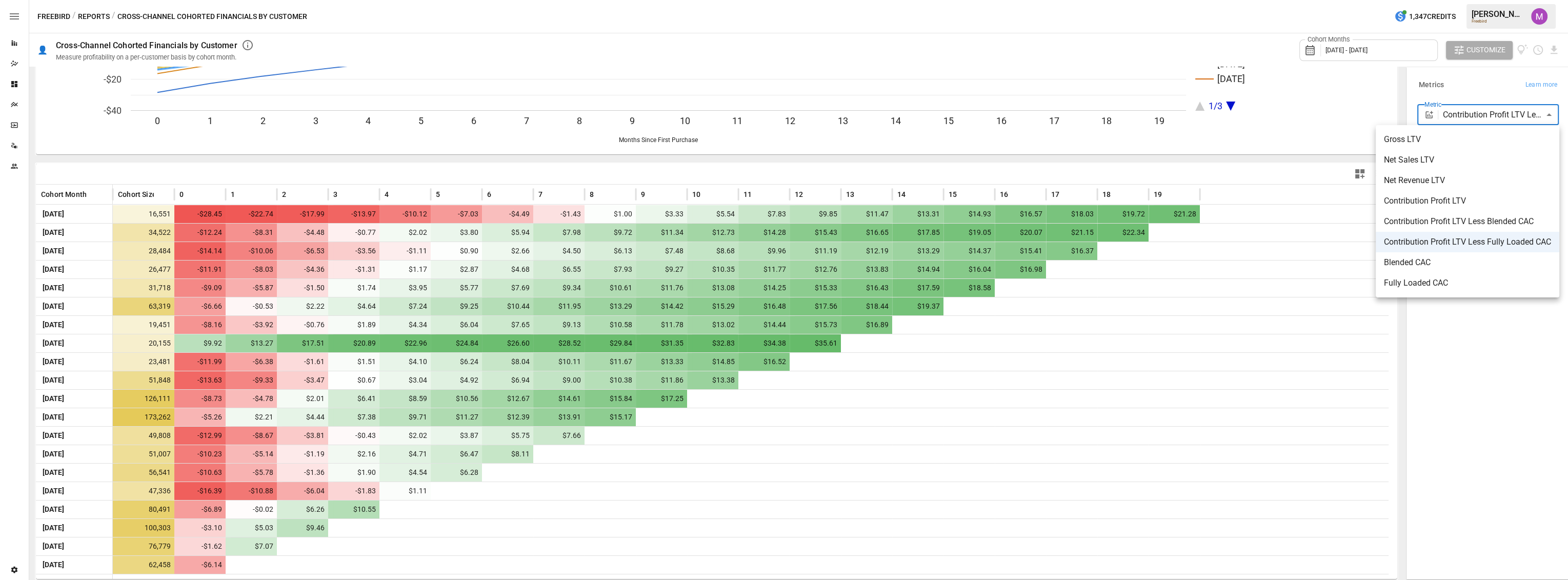
click at [1474, 214] on li "Contribution Profit LTV Less Blended CAC" at bounding box center [1467, 221] width 183 height 20
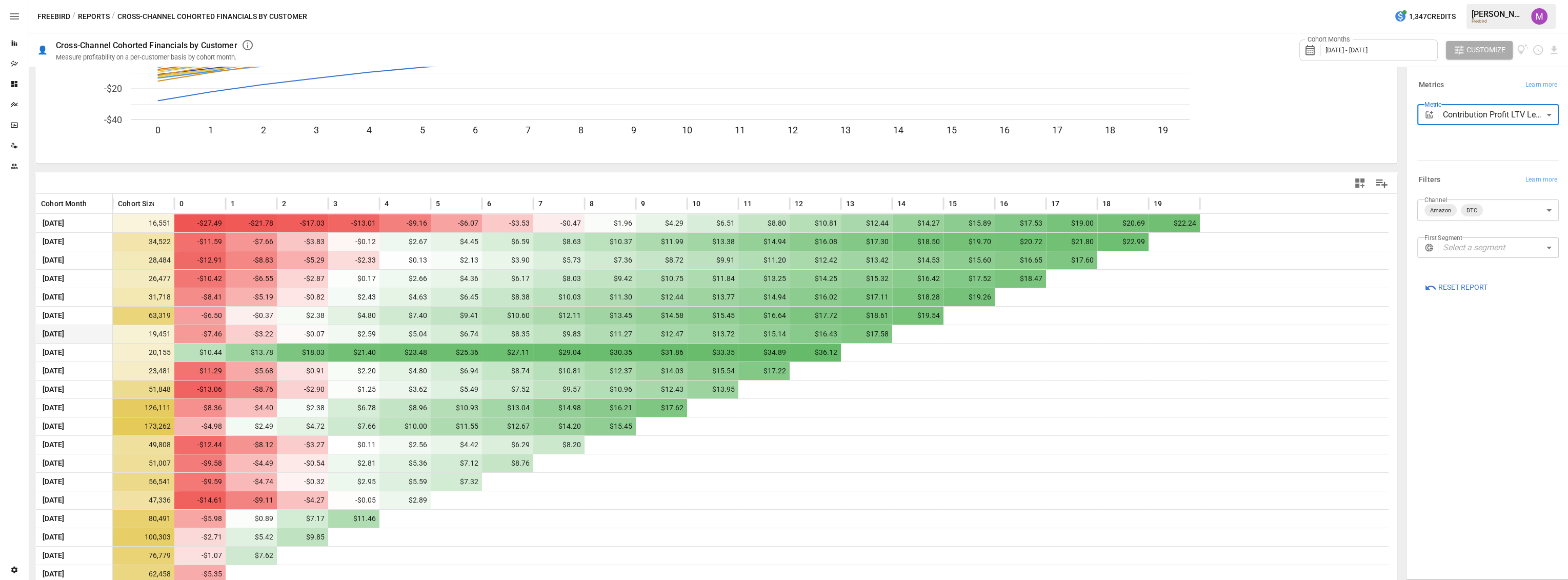
scroll to position [124, 0]
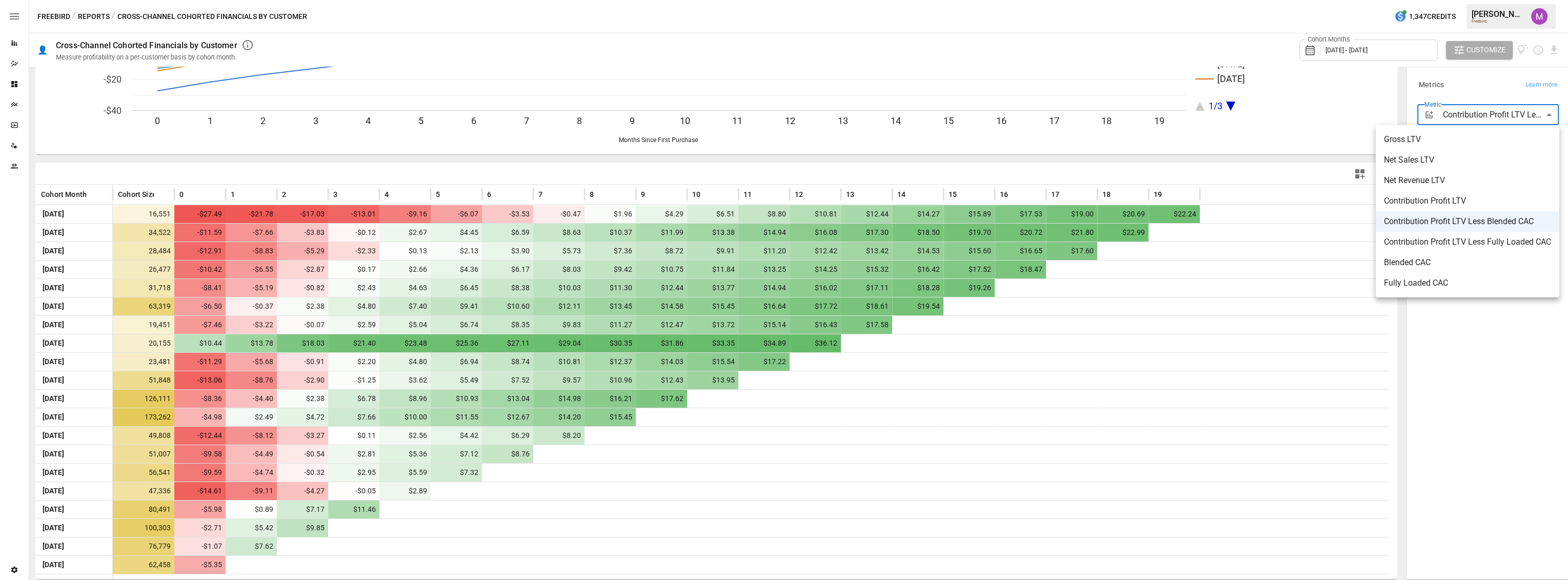
click at [1497, 0] on body "Reports Dazzler Studio Dashboards Plans SmartModel ™ Data Sources Team Settings…" at bounding box center [784, 0] width 1568 height 0
click at [1462, 243] on span "Contribution Profit LTV Less Fully Loaded CAC" at bounding box center [1467, 242] width 167 height 12
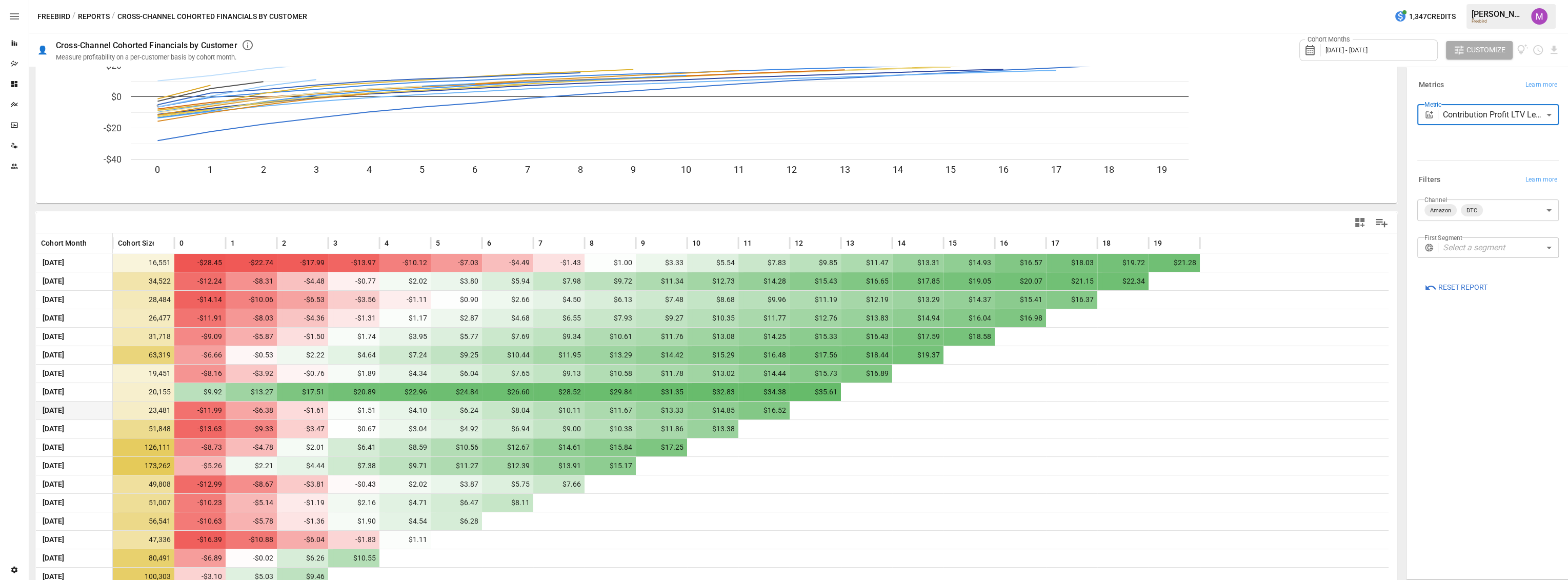
scroll to position [124, 0]
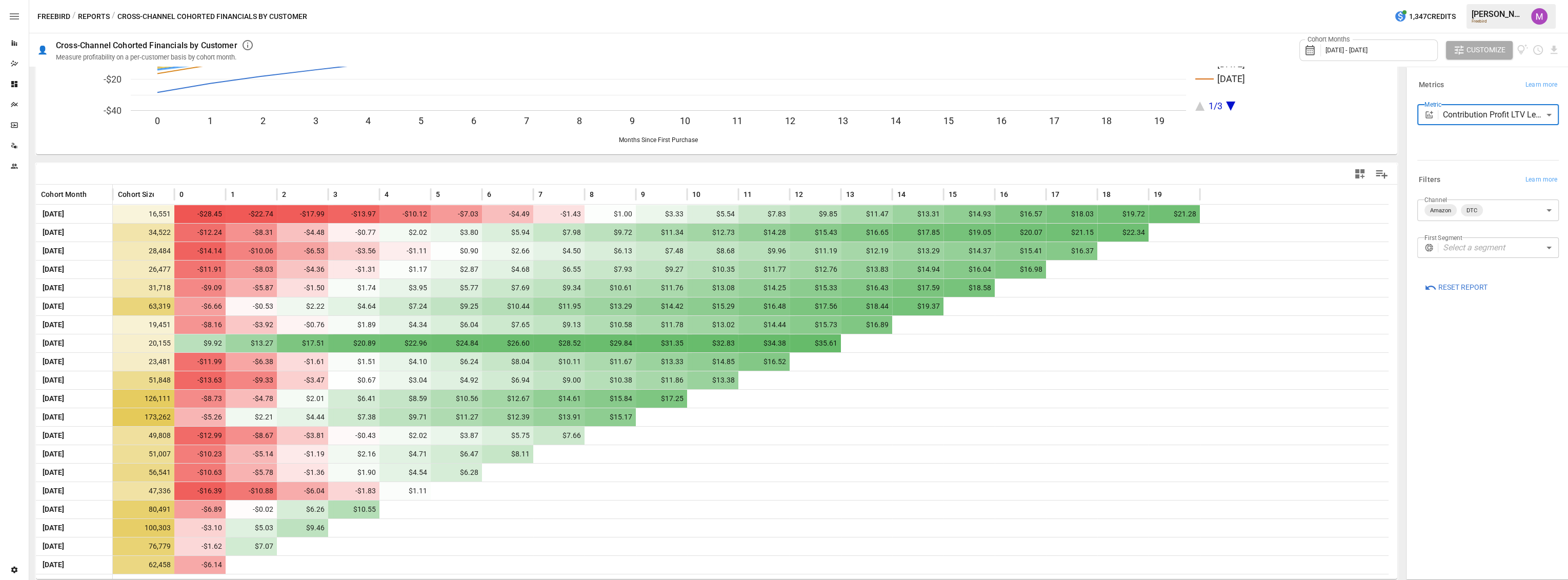
click at [1508, 0] on body "Reports Dazzler Studio Dashboards Plans SmartModel ™ Data Sources Team Settings…" at bounding box center [784, 0] width 1568 height 0
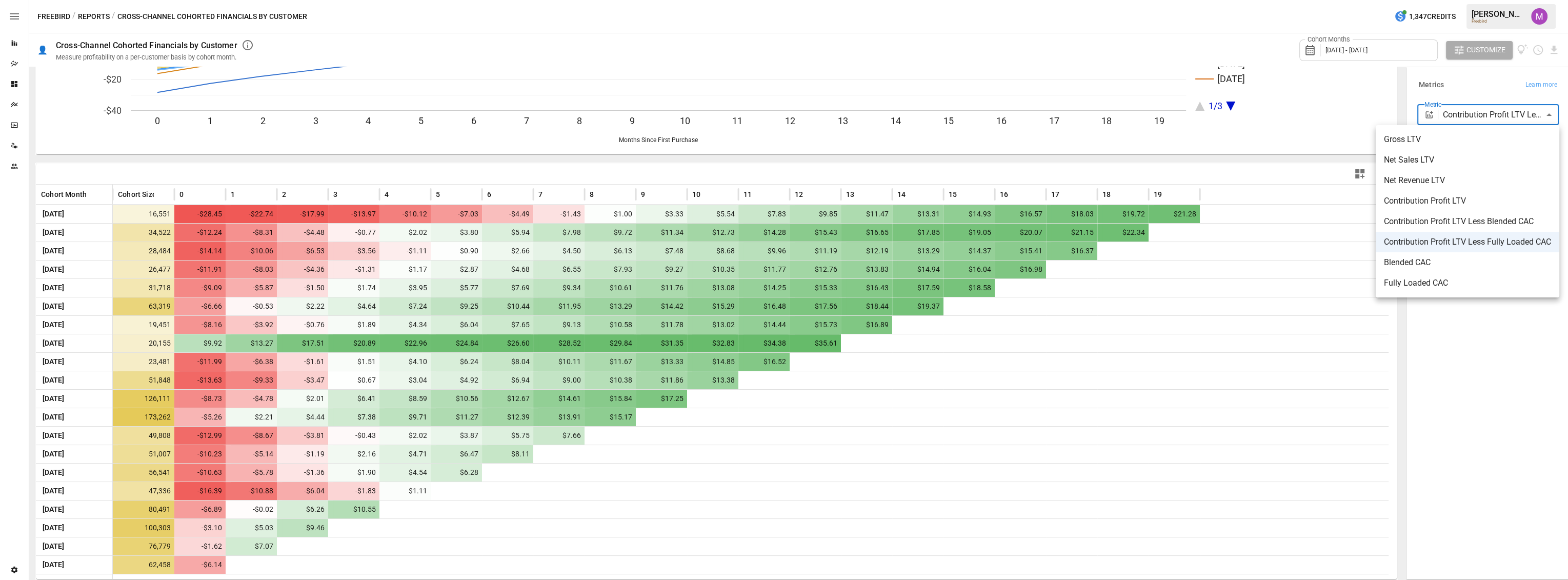
click at [1509, 227] on span "Contribution Profit LTV Less Blended CAC" at bounding box center [1467, 221] width 167 height 12
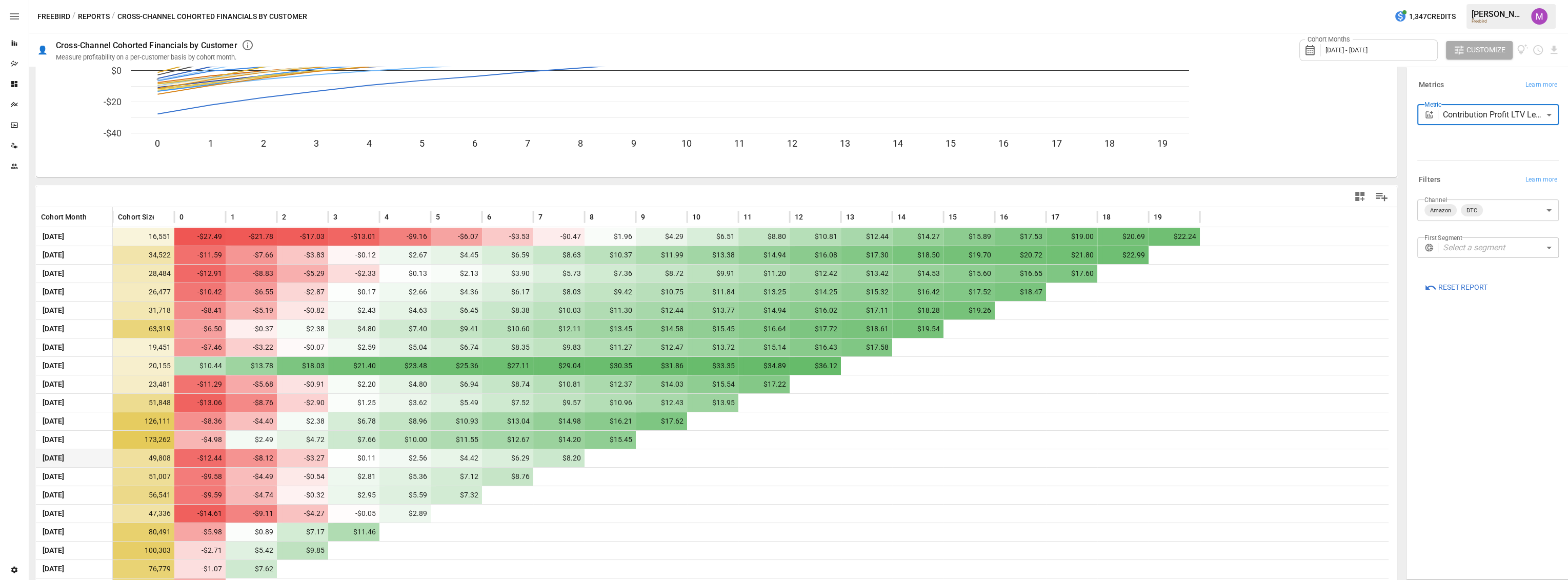
scroll to position [124, 0]
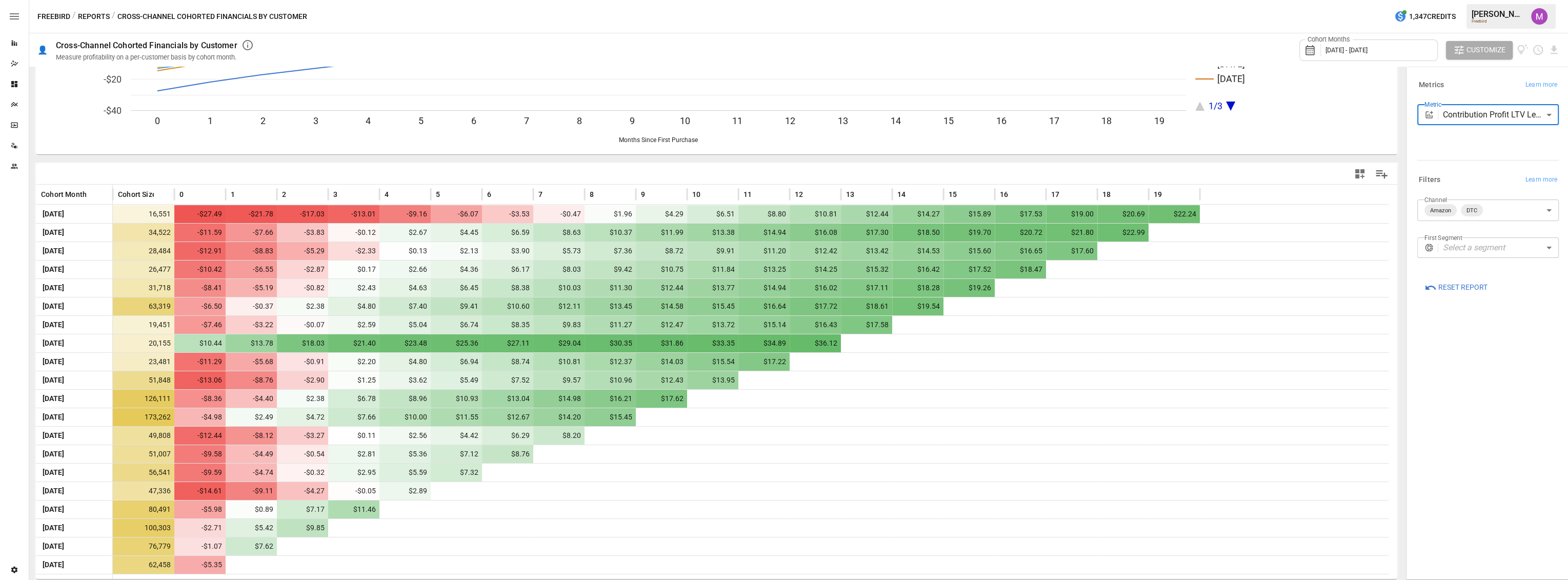
click at [1494, 124] on div "**********" at bounding box center [1487, 120] width 141 height 29
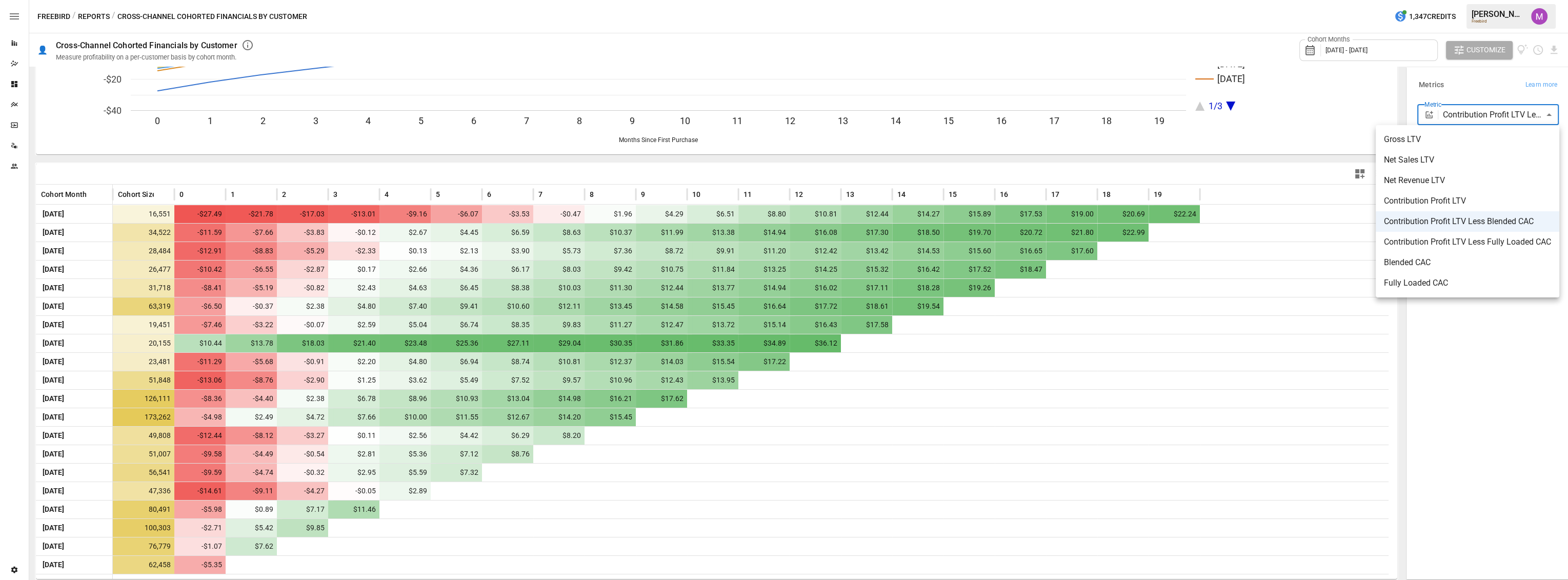
click at [1493, 0] on body "Reports Dazzler Studio Dashboards Plans SmartModel ™ Data Sources Team Settings…" at bounding box center [784, 0] width 1568 height 0
click at [1486, 239] on span "Contribution Profit LTV Less Fully Loaded CAC" at bounding box center [1467, 242] width 167 height 12
type input "**********"
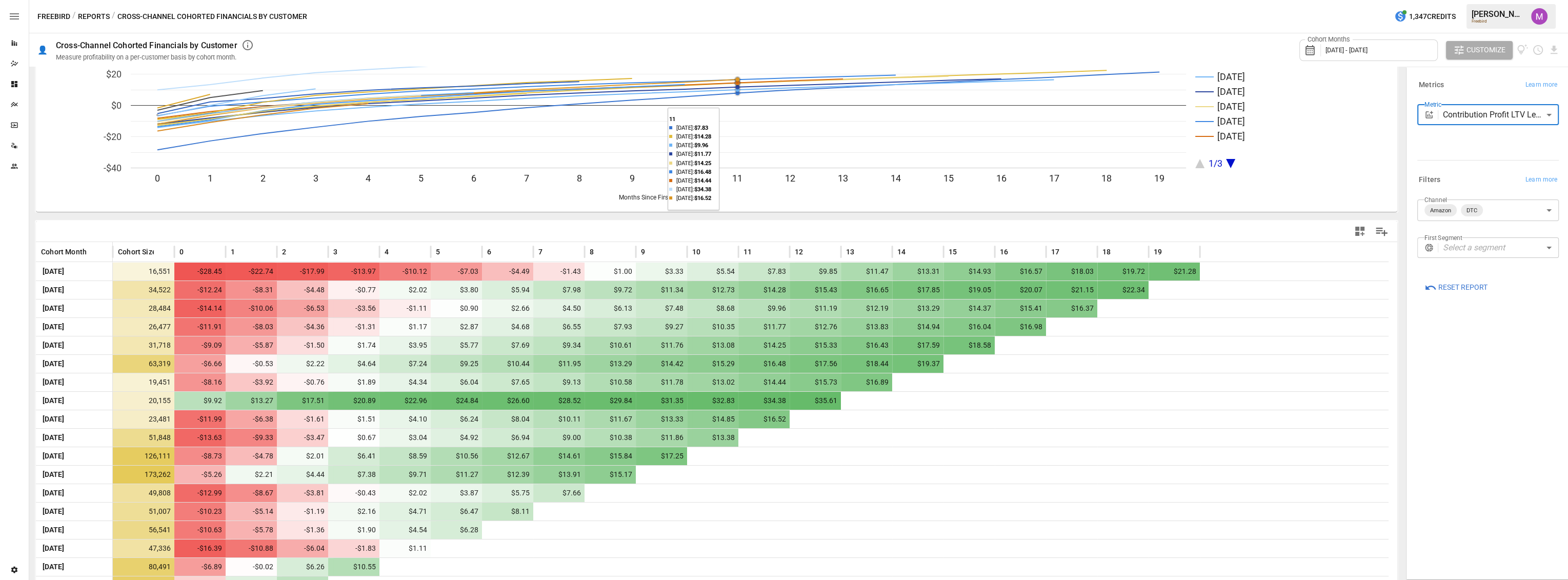
scroll to position [124, 0]
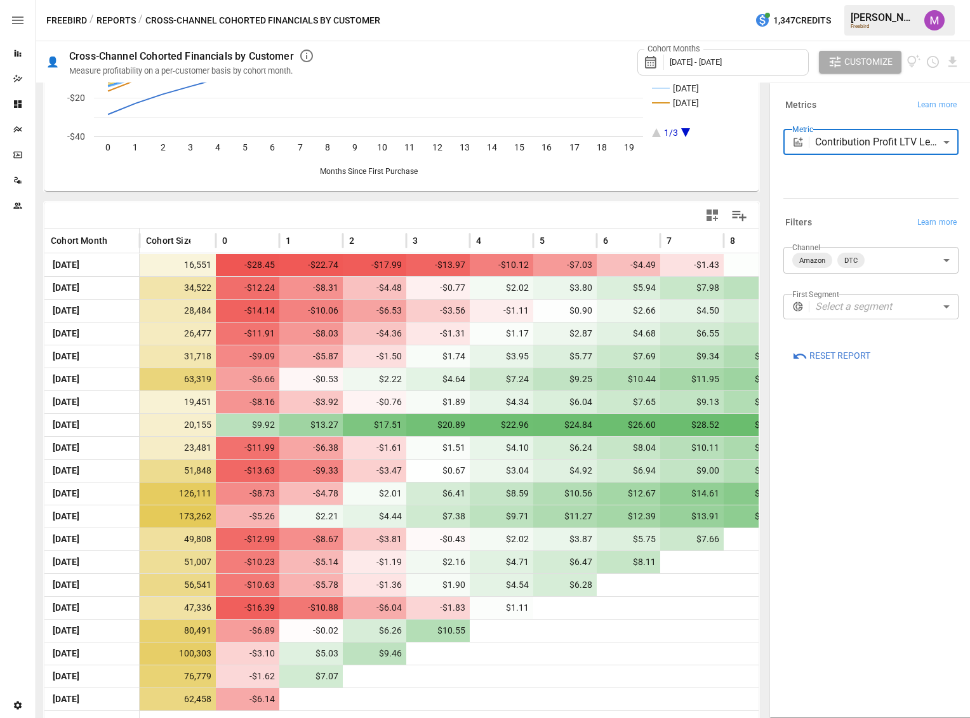
click at [15, 18] on icon "button" at bounding box center [17, 20] width 15 height 15
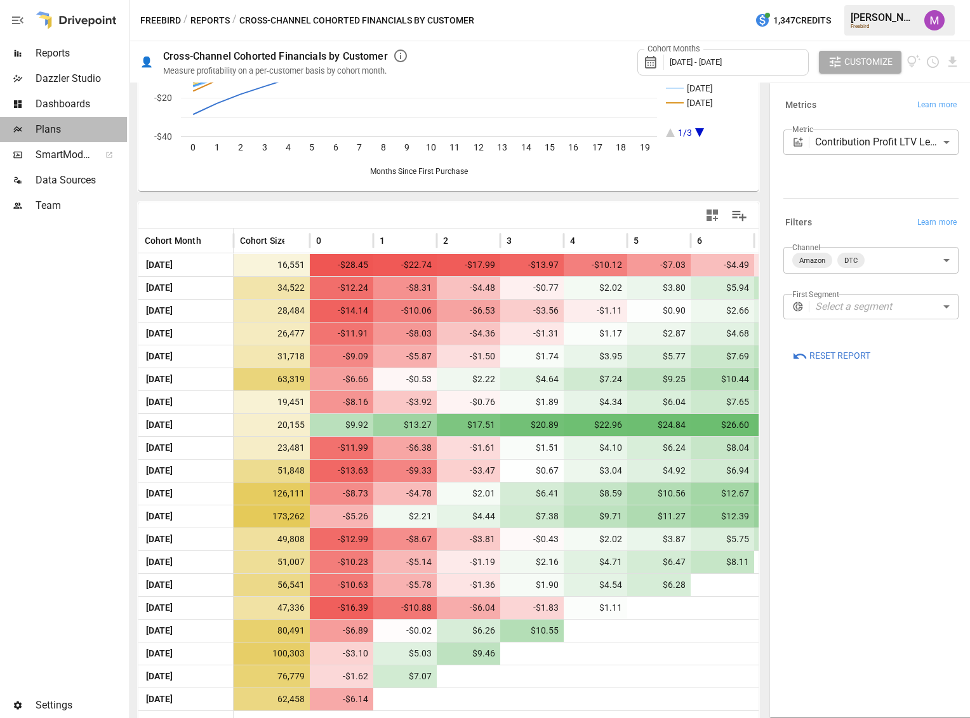
click at [51, 135] on span "Plans" at bounding box center [81, 129] width 91 height 15
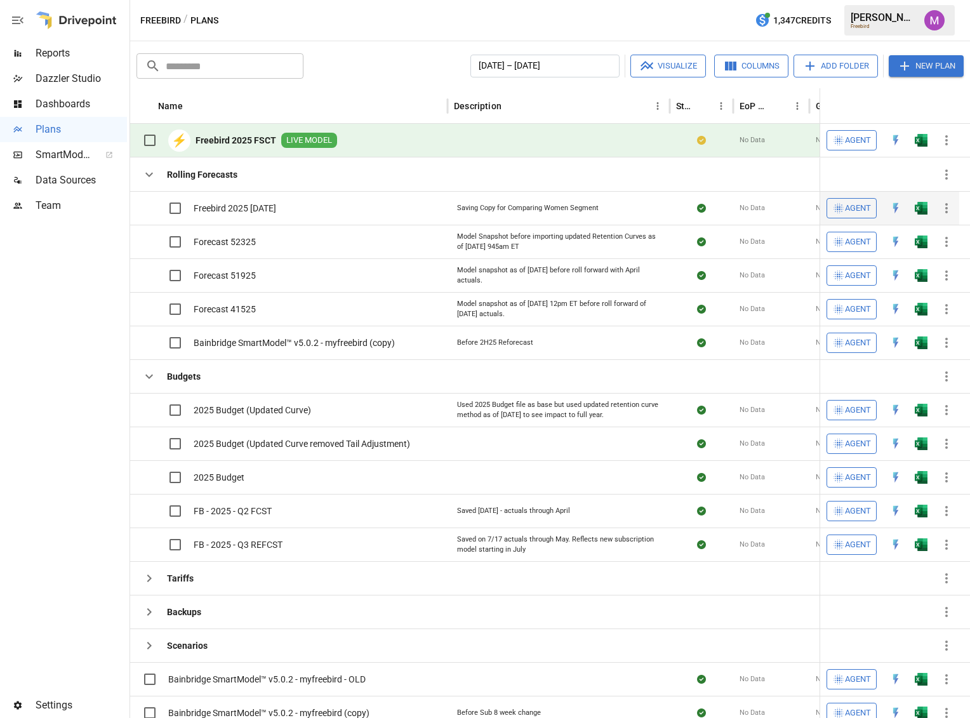
click at [225, 211] on span "Freebird 2025 [DATE]" at bounding box center [235, 208] width 83 height 13
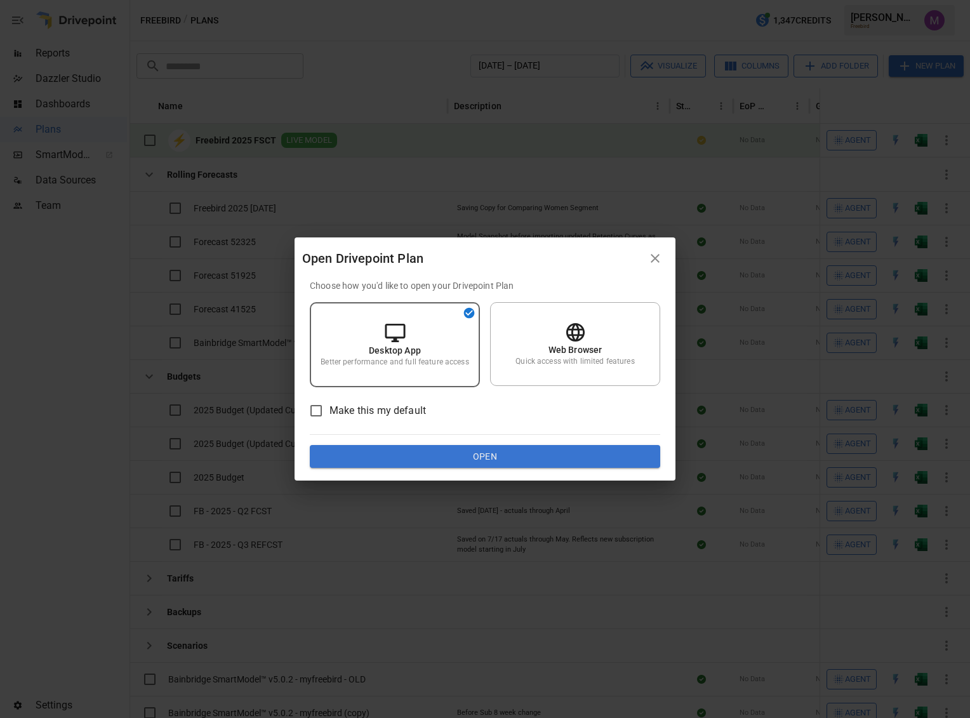
click at [487, 455] on button "Open" at bounding box center [485, 456] width 351 height 23
